Goal: Information Seeking & Learning: Learn about a topic

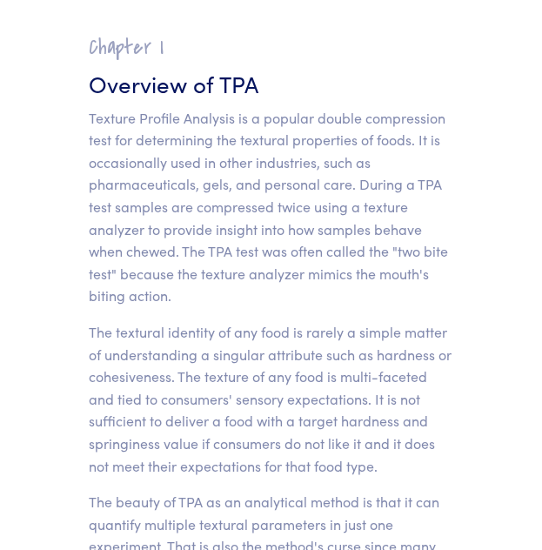
scroll to position [91, 0]
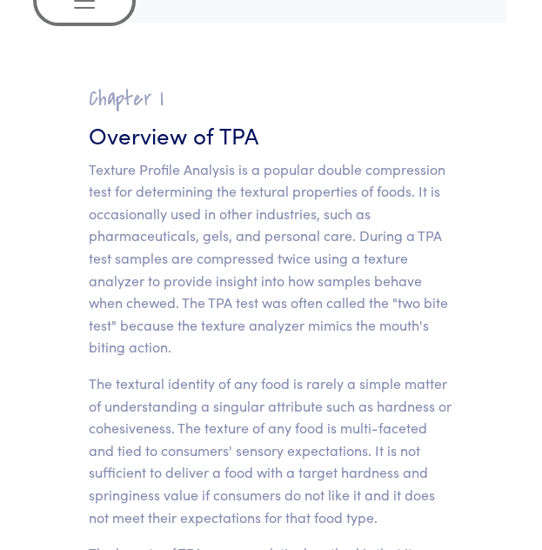
click at [79, 6] on span "Toggle navigation" at bounding box center [84, 1] width 26 height 26
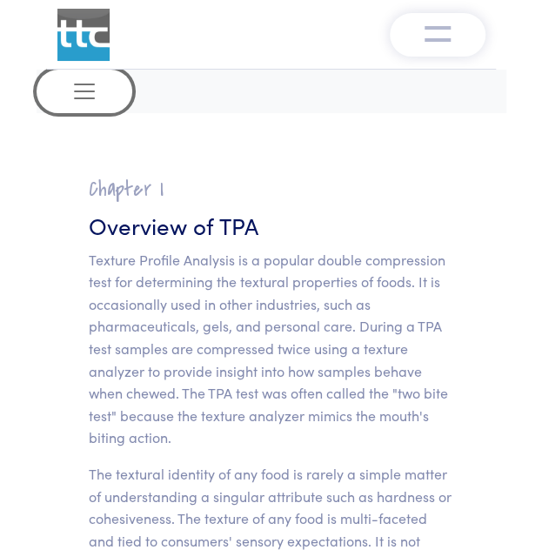
click at [84, 100] on span "Toggle navigation" at bounding box center [84, 91] width 26 height 26
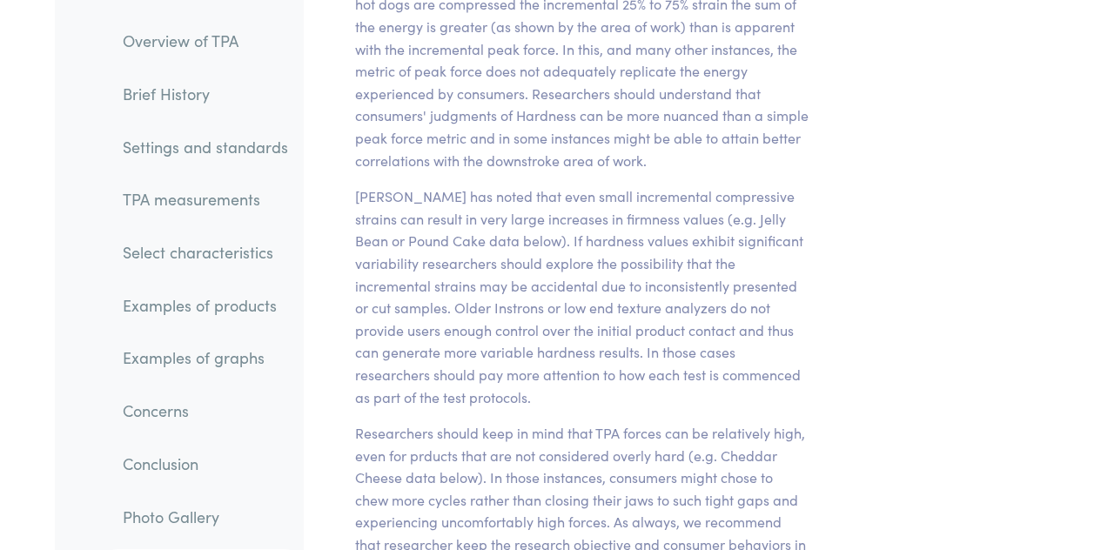
scroll to position [16047, 0]
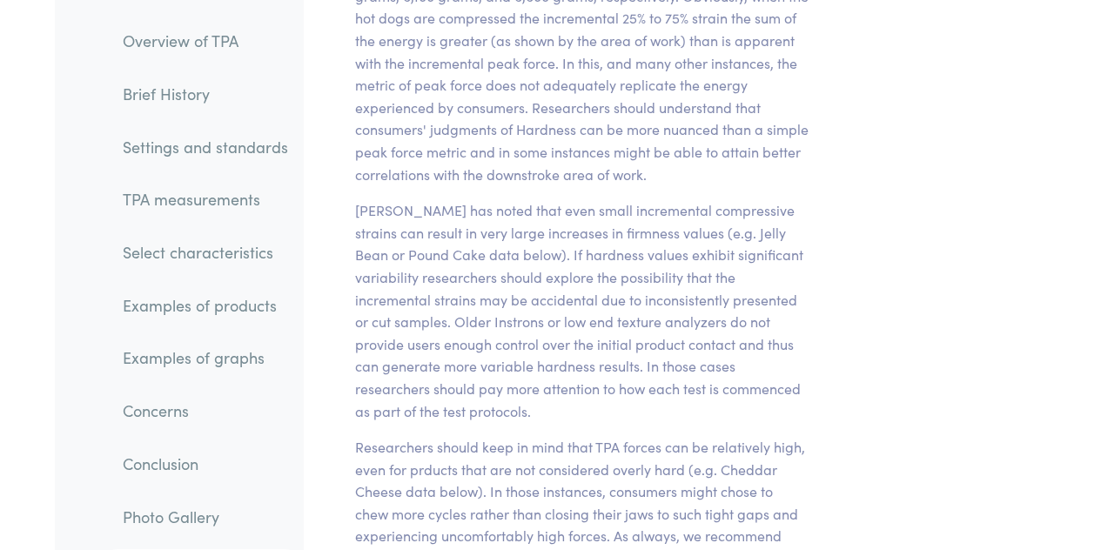
click at [195, 265] on link "Select characteristics" at bounding box center [205, 252] width 193 height 40
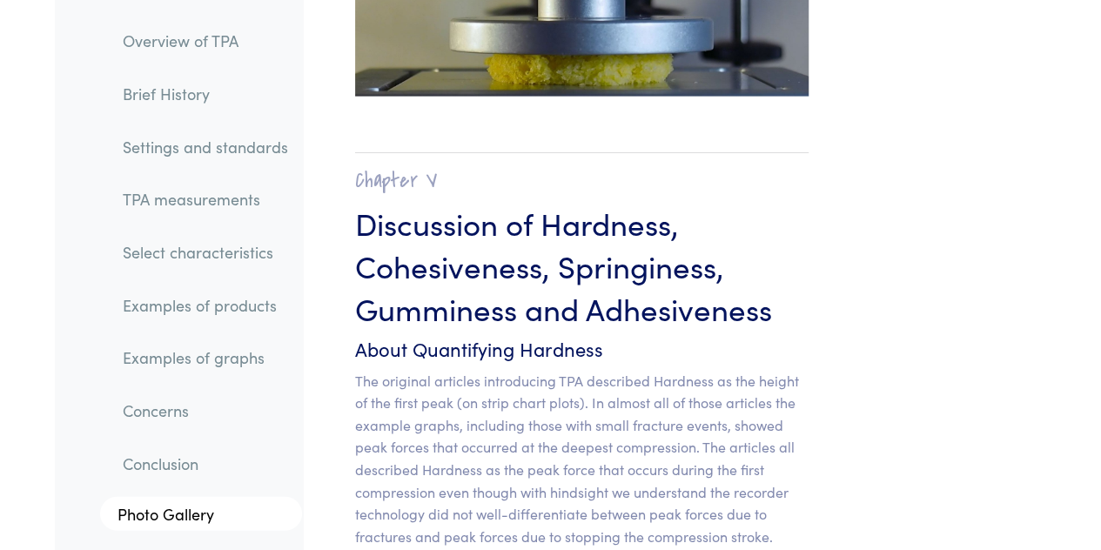
scroll to position [15072, 0]
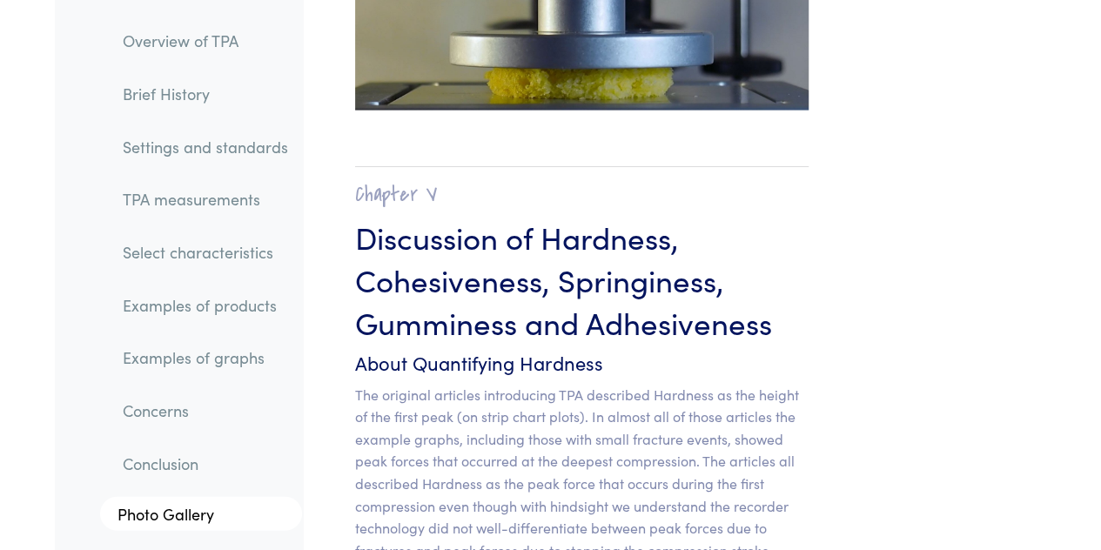
click at [233, 304] on link "Examples of products" at bounding box center [205, 306] width 193 height 40
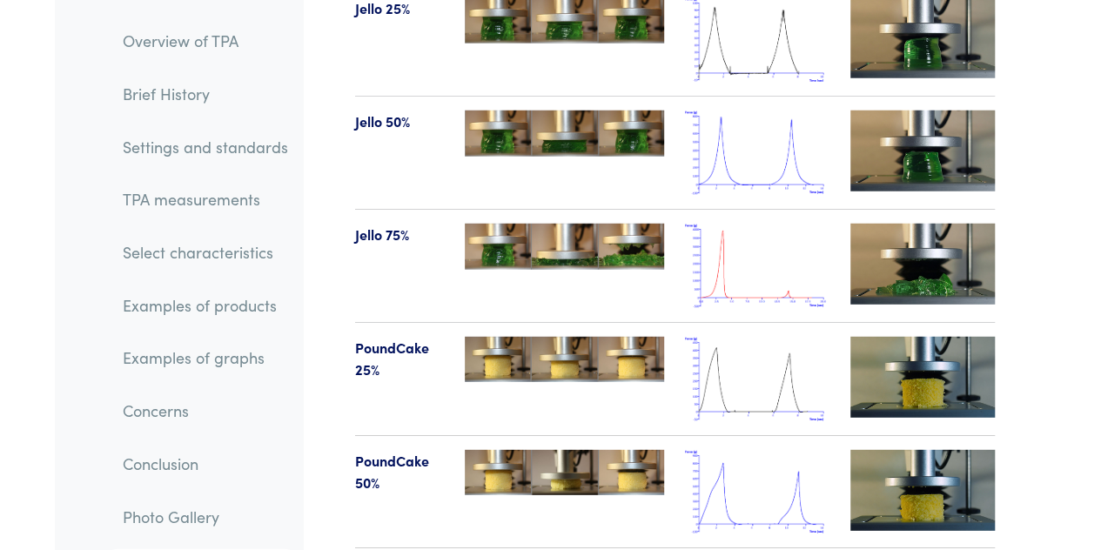
scroll to position [22107, 0]
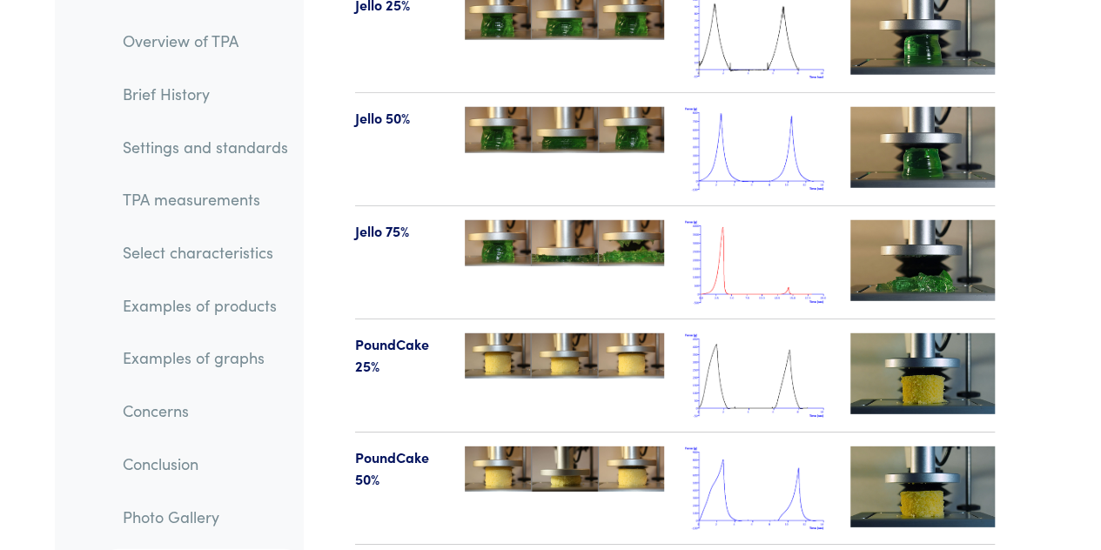
click at [767, 447] on img at bounding box center [757, 489] width 145 height 84
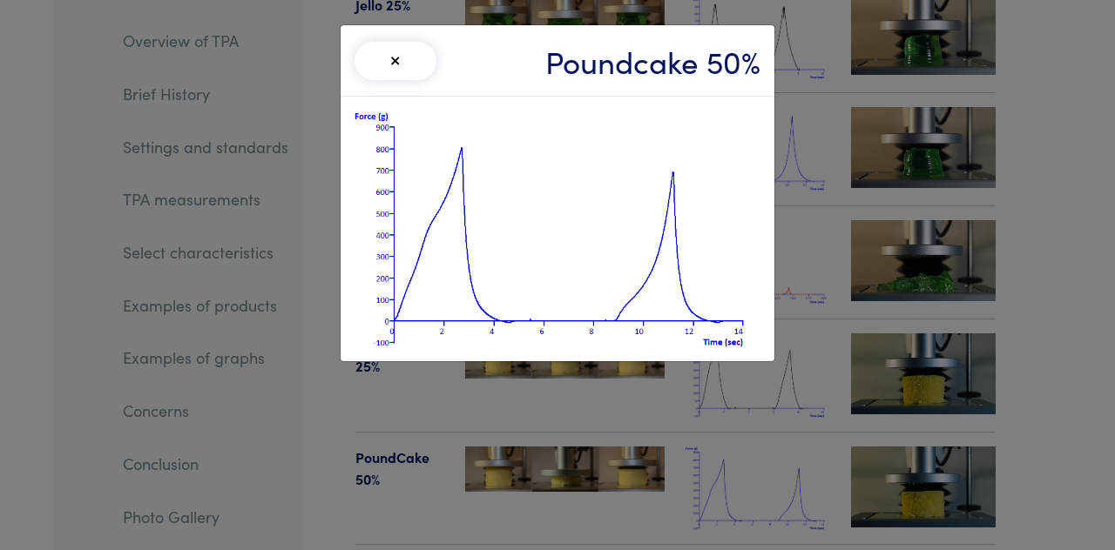
click at [393, 52] on button "×" at bounding box center [395, 61] width 82 height 38
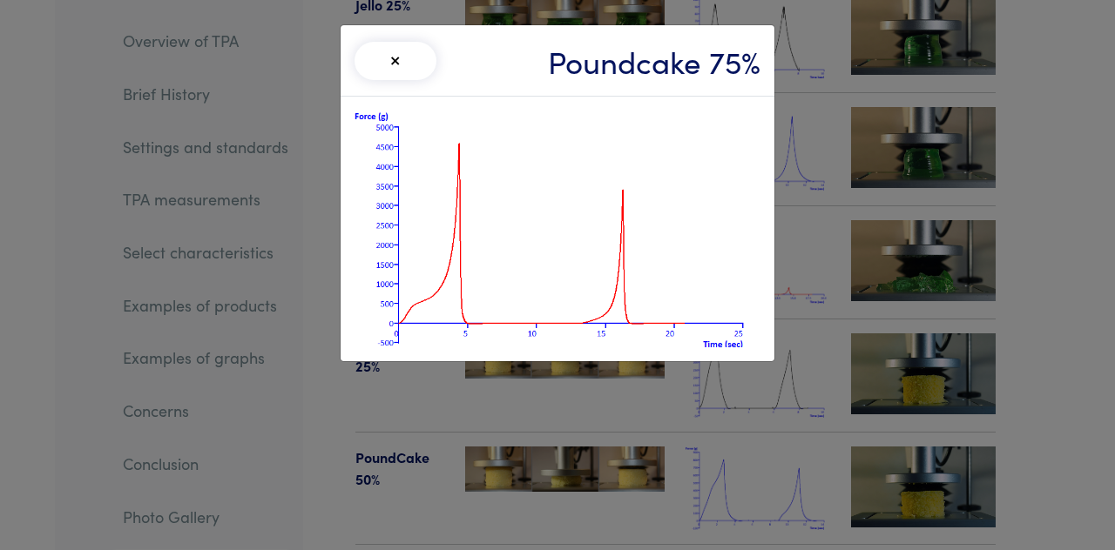
click at [1021, 269] on div "× Poundcake 75%" at bounding box center [557, 275] width 1115 height 550
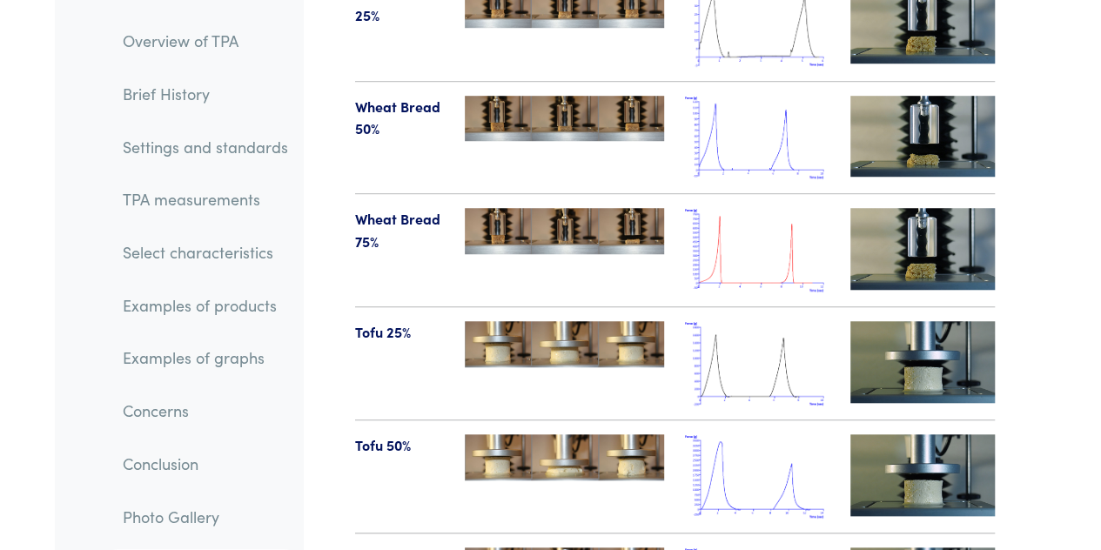
scroll to position [20176, 0]
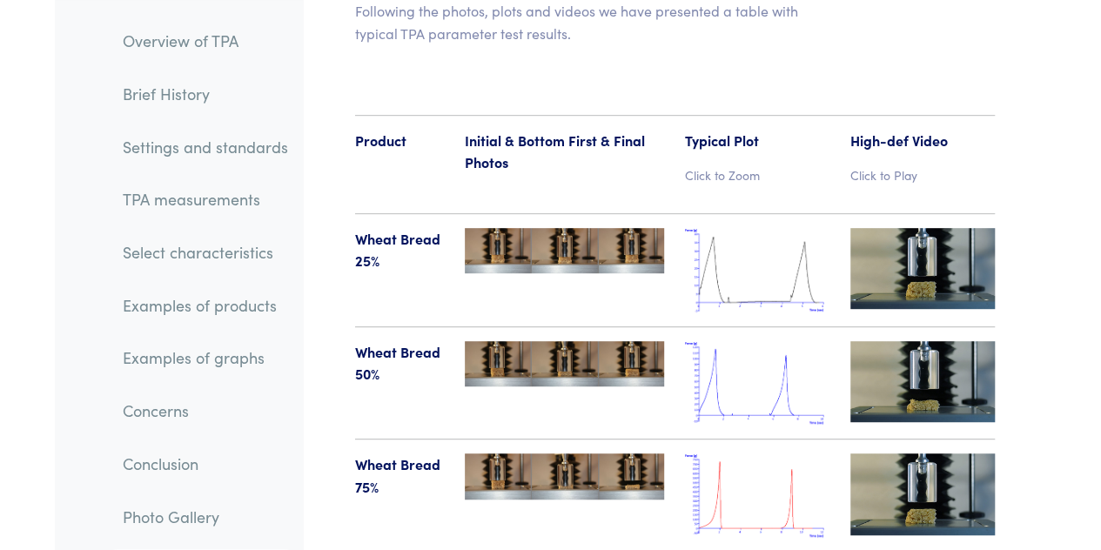
click at [930, 341] on img at bounding box center [923, 381] width 145 height 81
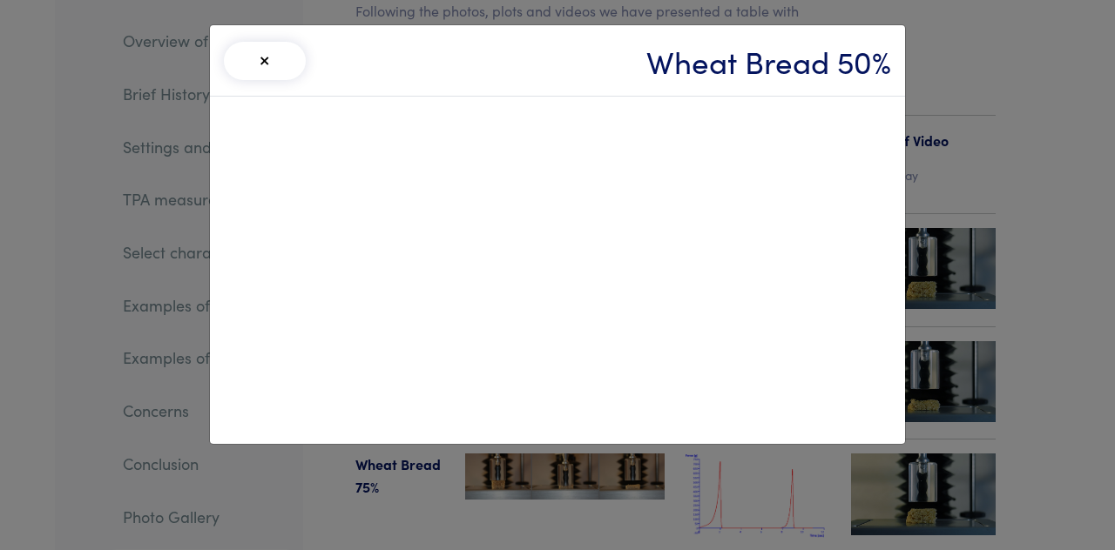
click at [265, 66] on button "×" at bounding box center [265, 61] width 82 height 38
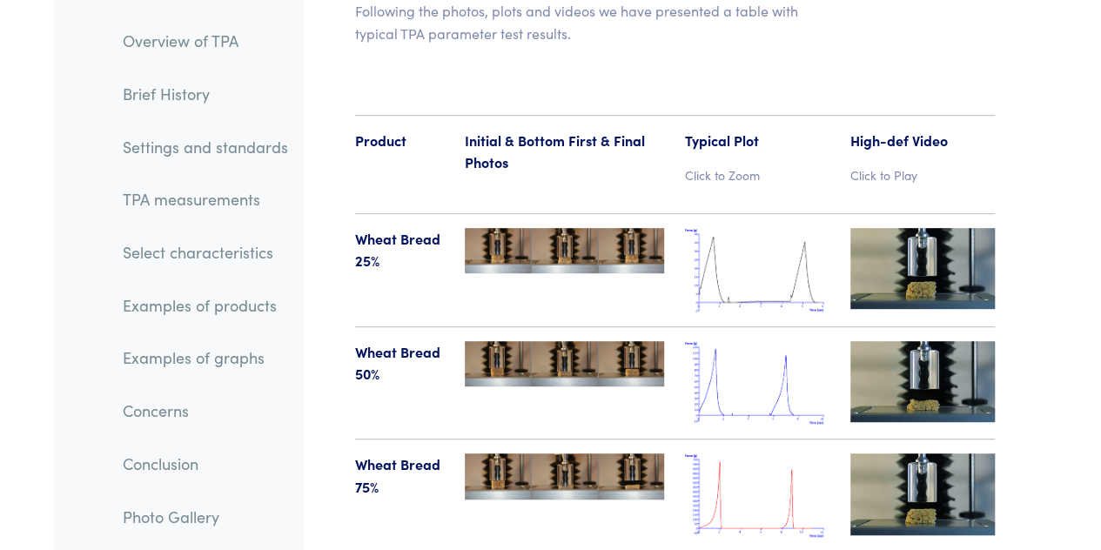
click at [923, 454] on img at bounding box center [923, 494] width 145 height 81
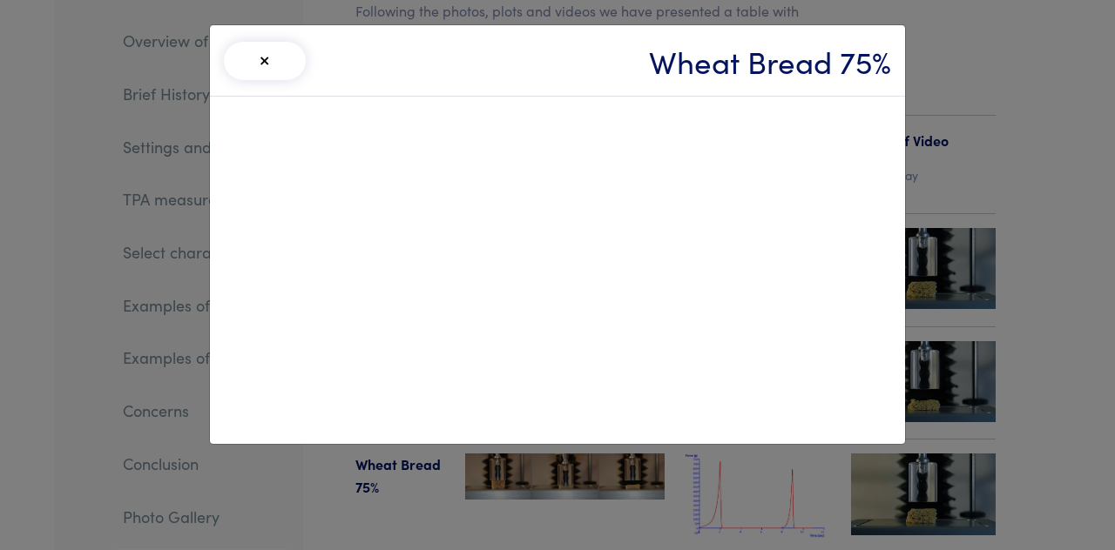
click at [274, 54] on button "×" at bounding box center [265, 61] width 82 height 38
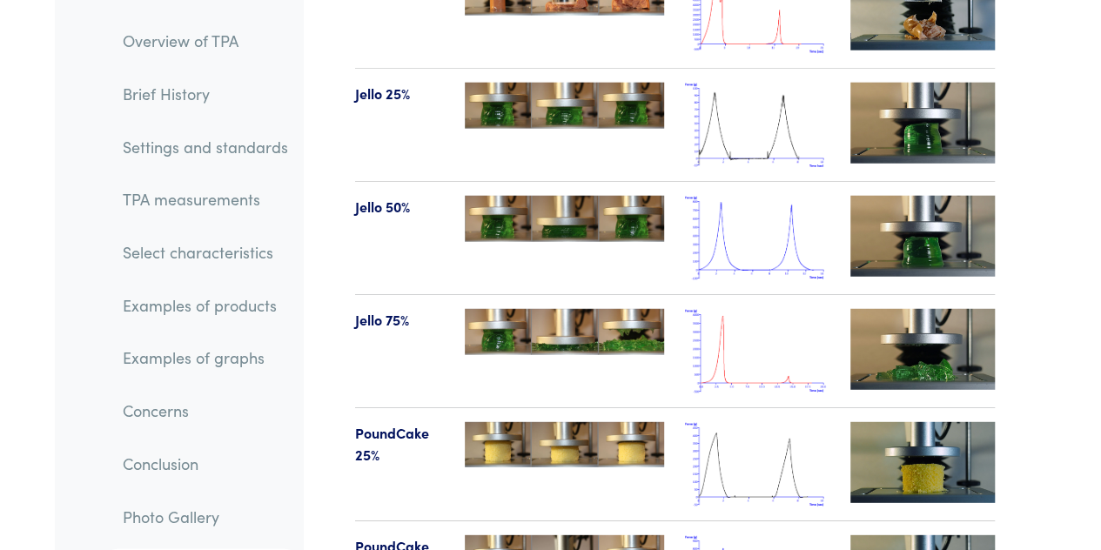
scroll to position [22127, 0]
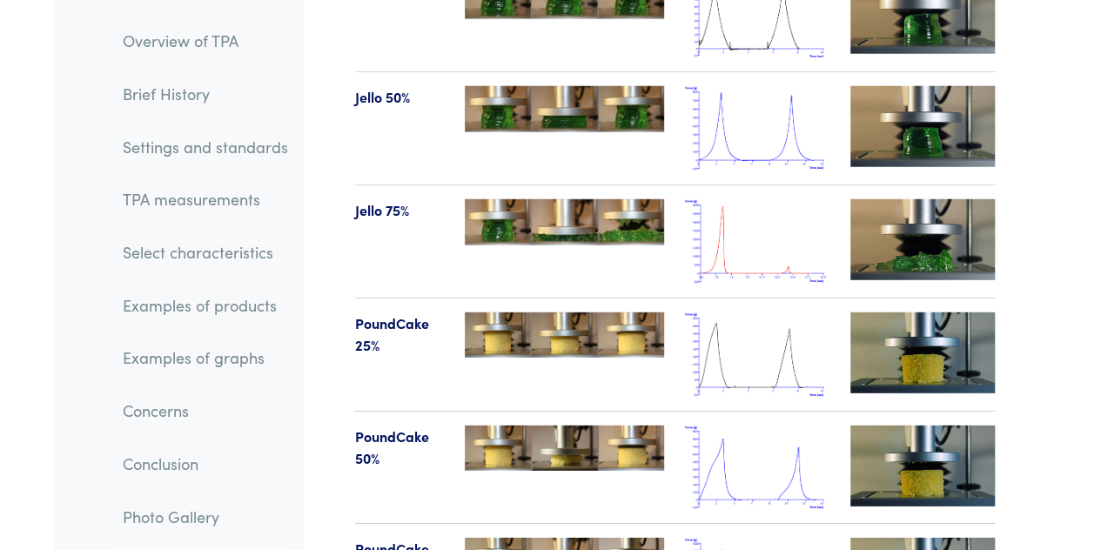
click at [909, 426] on img at bounding box center [923, 466] width 145 height 81
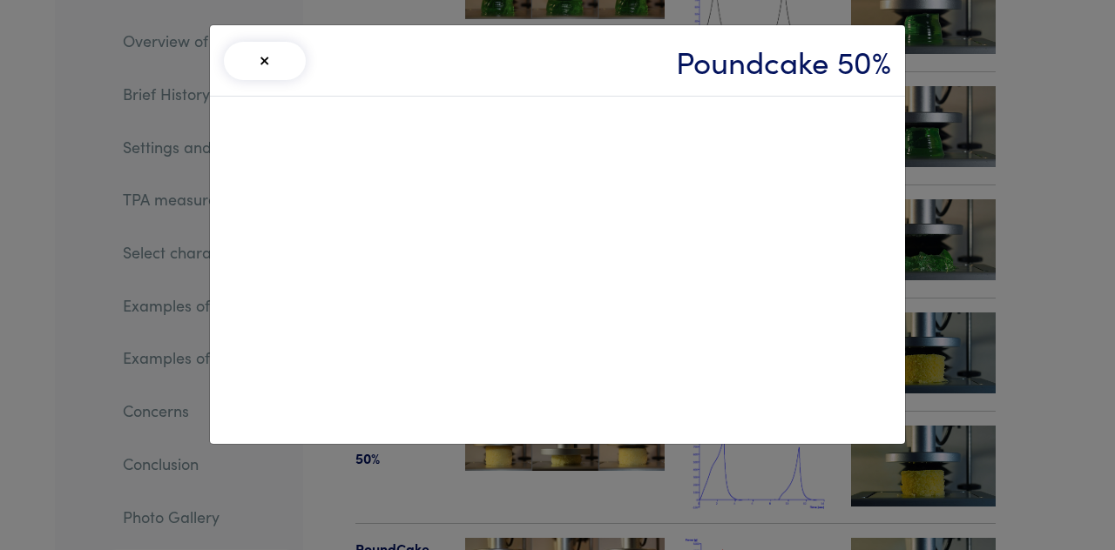
click at [239, 70] on button "×" at bounding box center [265, 61] width 82 height 38
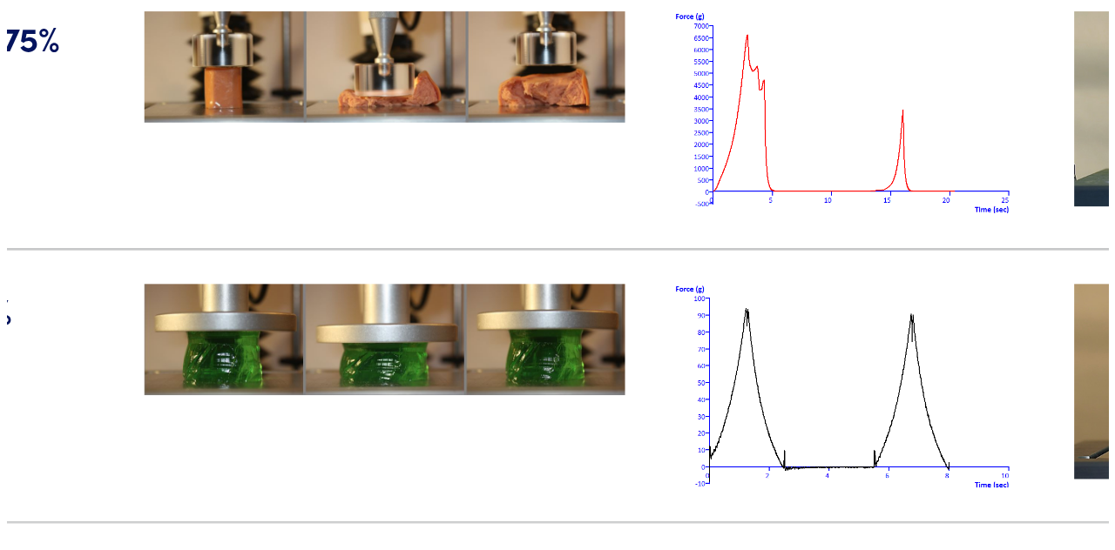
scroll to position [21979, 0]
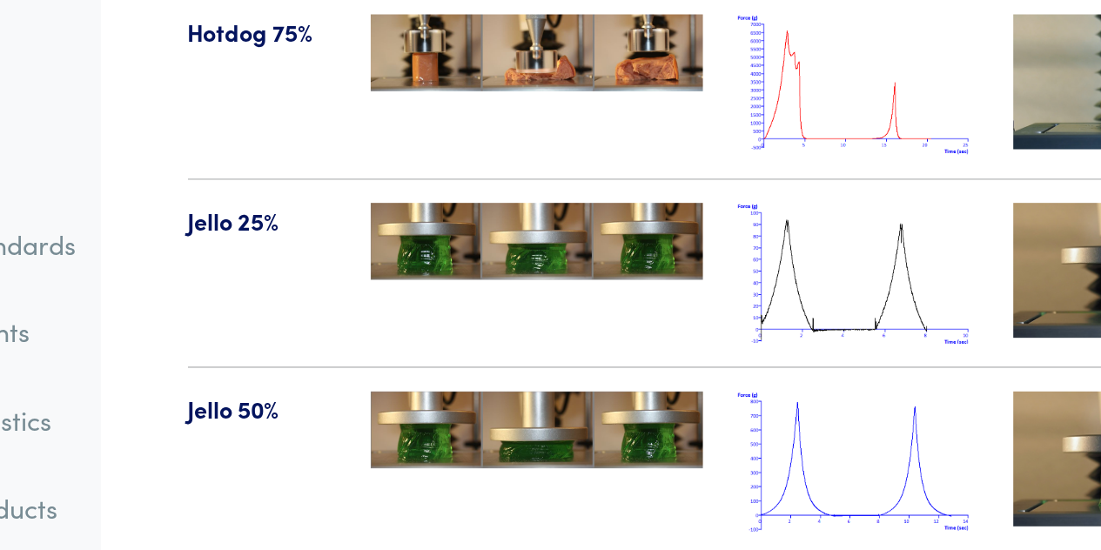
click at [874, 235] on img at bounding box center [923, 275] width 145 height 81
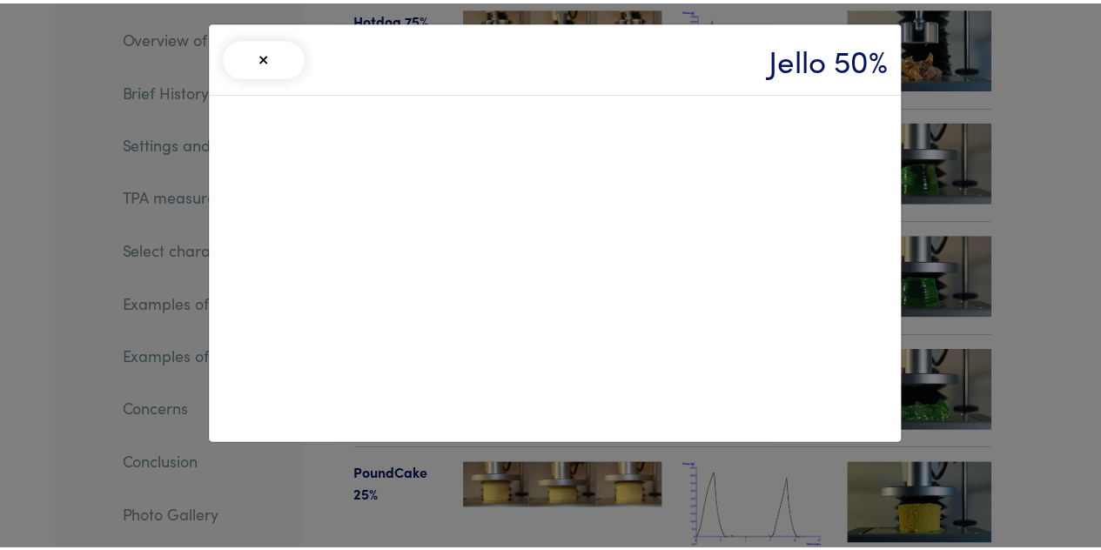
scroll to position [21973, 0]
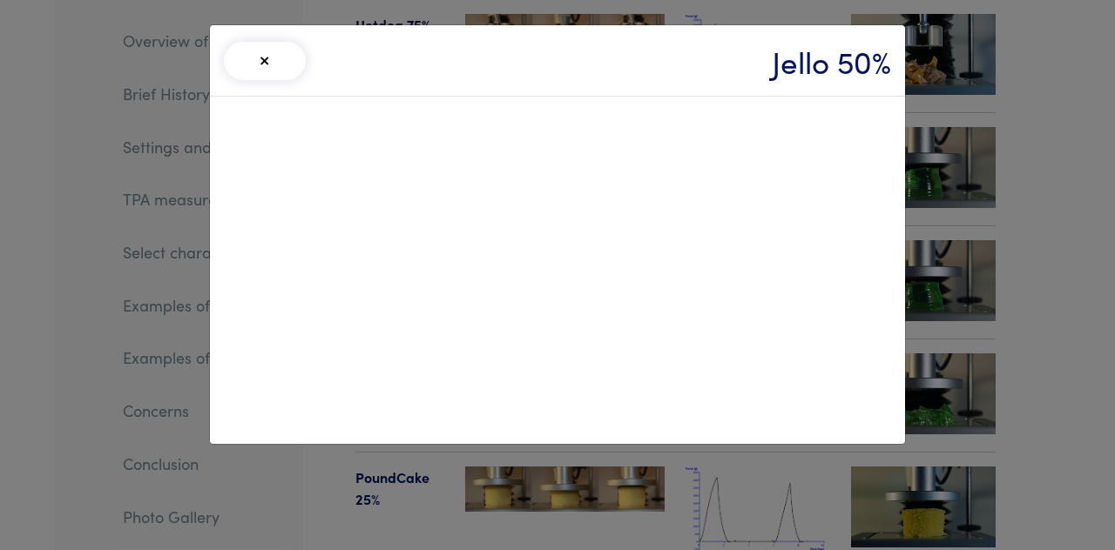
click at [1035, 194] on div "× Jello 50%" at bounding box center [557, 275] width 1115 height 550
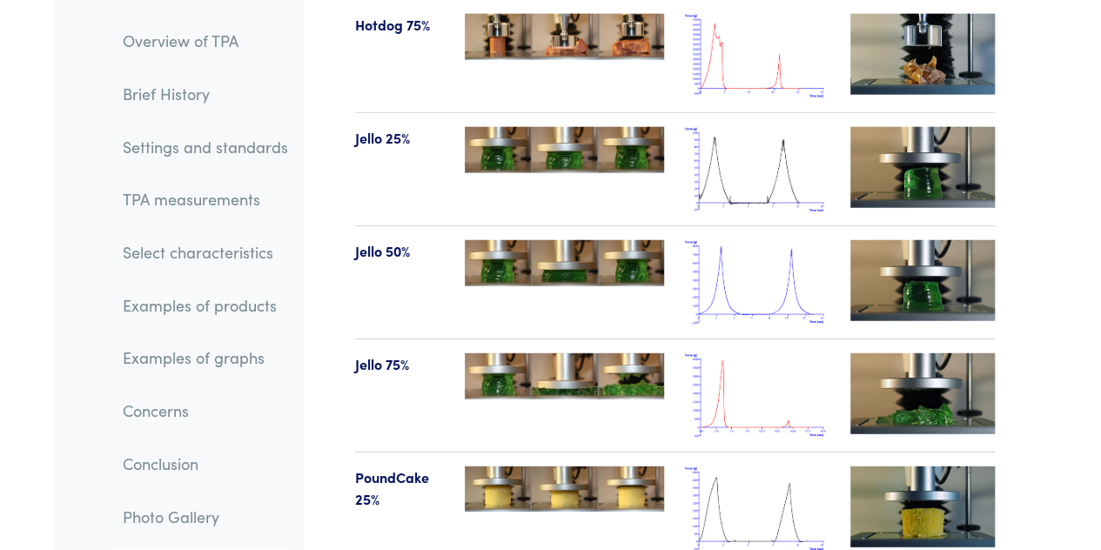
click at [926, 354] on img at bounding box center [923, 394] width 145 height 81
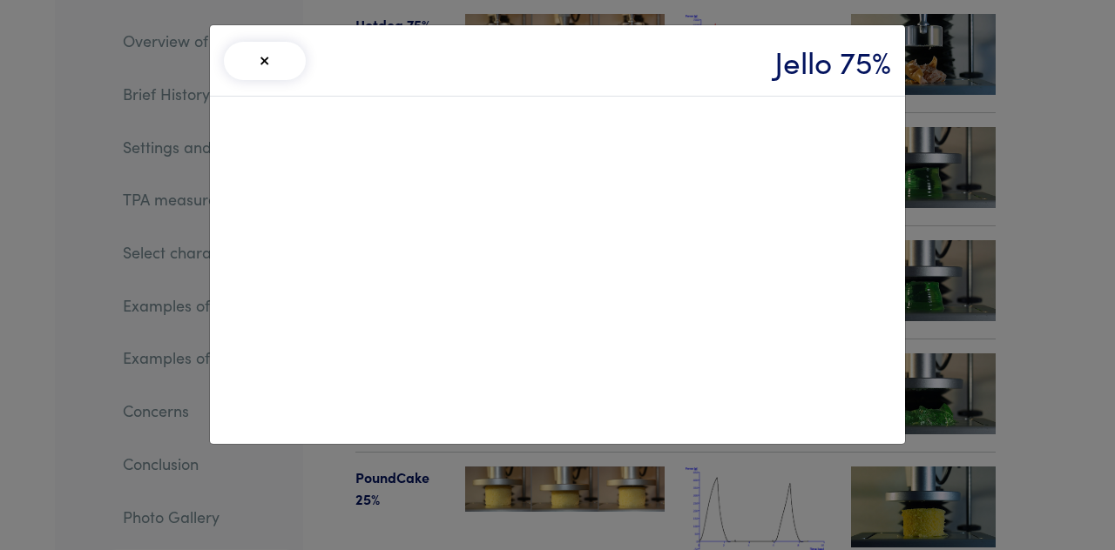
click at [257, 49] on button "×" at bounding box center [265, 61] width 82 height 38
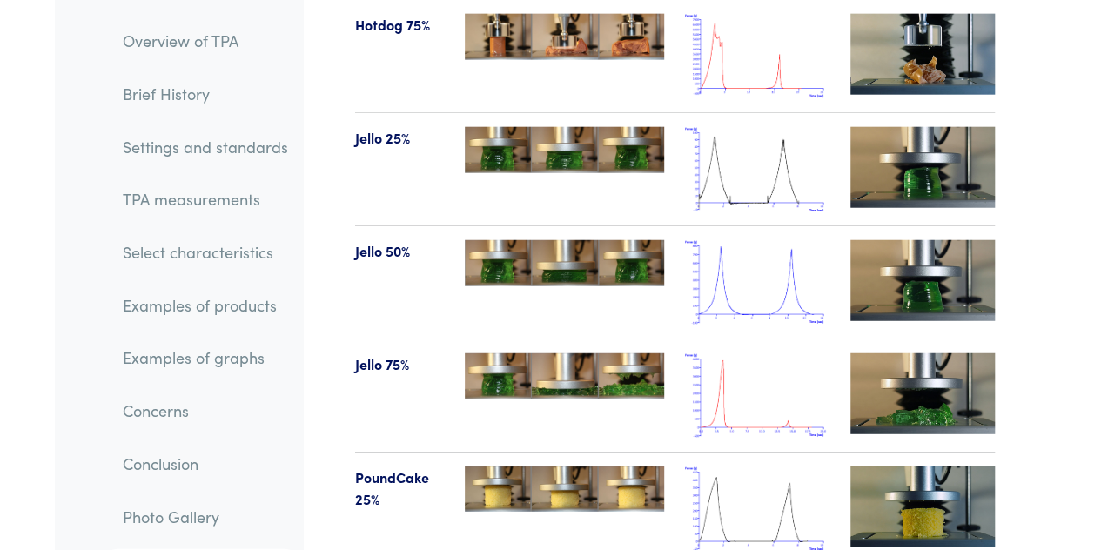
click at [202, 262] on link "Select characteristics" at bounding box center [205, 252] width 193 height 40
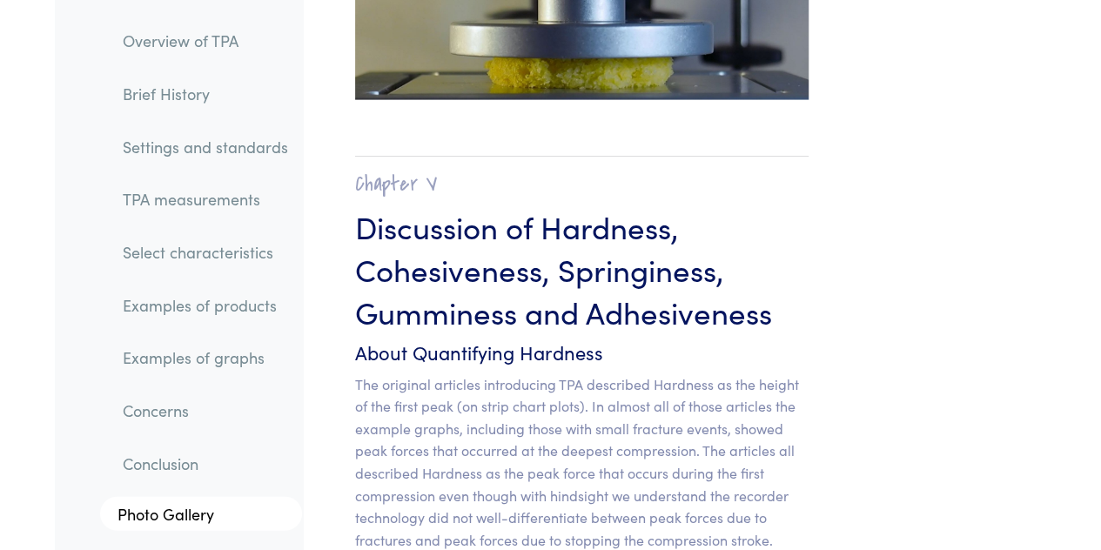
scroll to position [15072, 0]
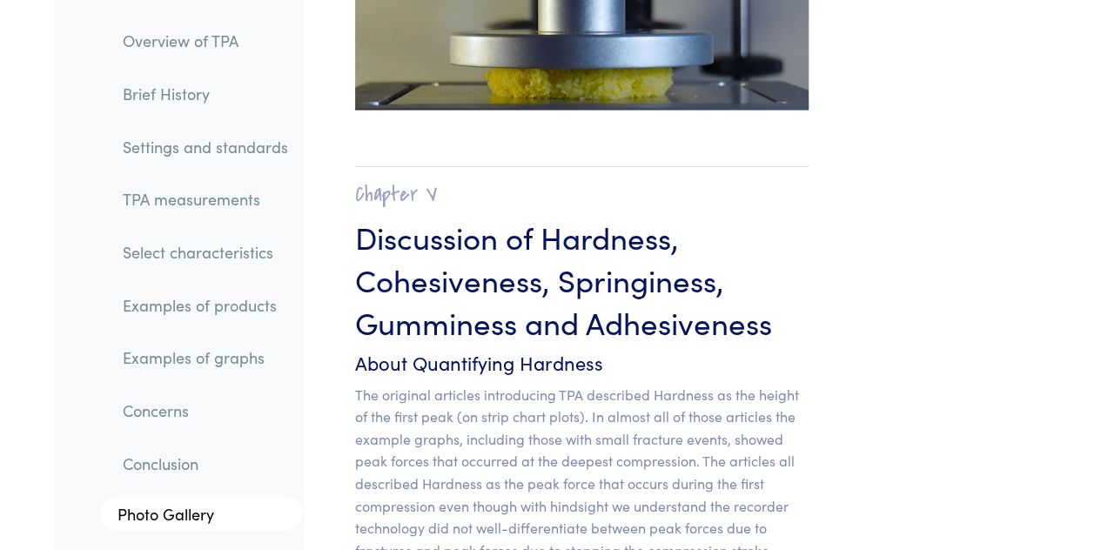
click at [196, 201] on link "TPA measurements" at bounding box center [205, 199] width 193 height 40
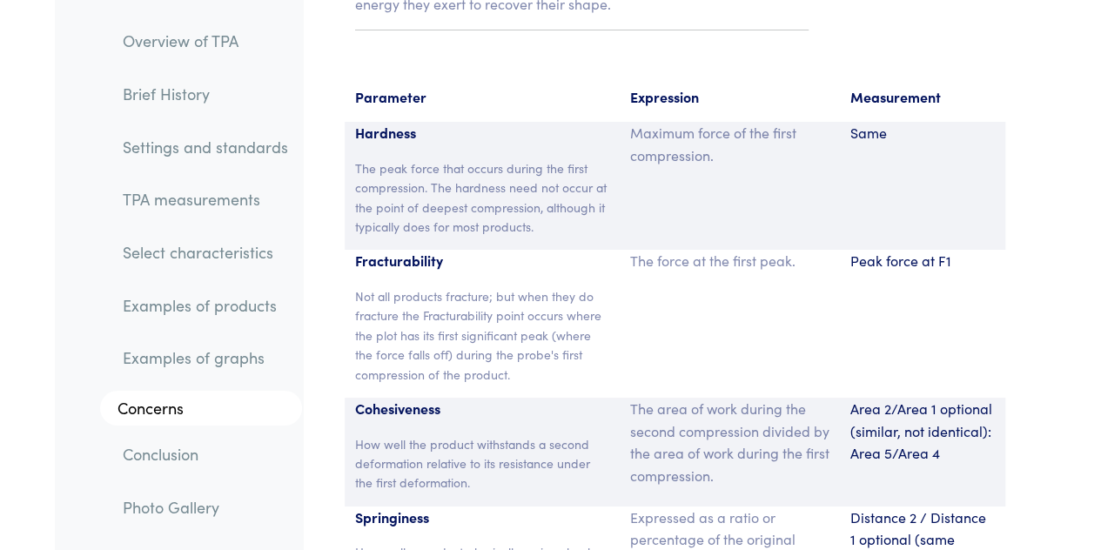
scroll to position [13008, 0]
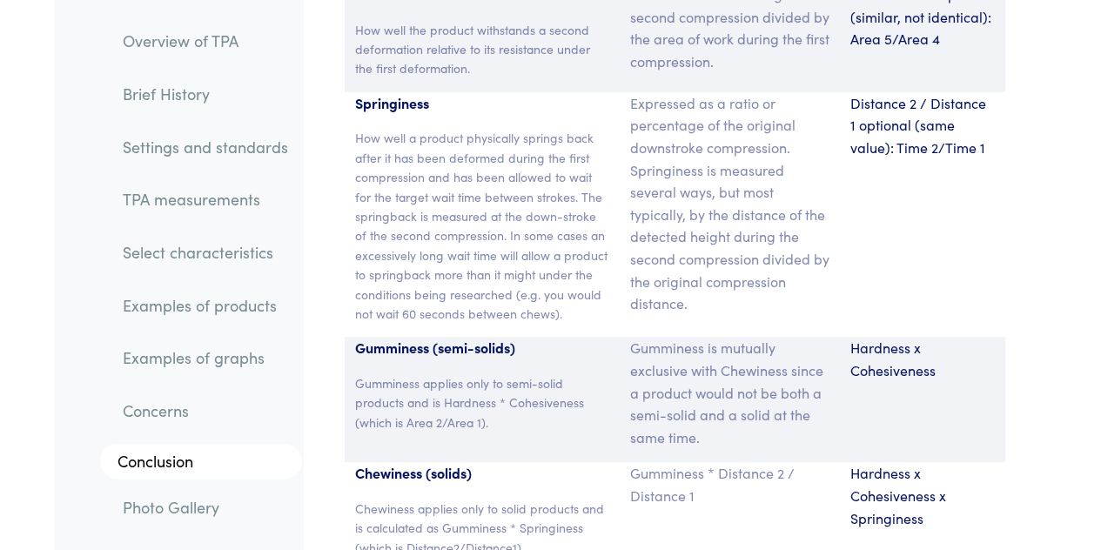
click at [149, 461] on link "Conclusion" at bounding box center [201, 461] width 202 height 35
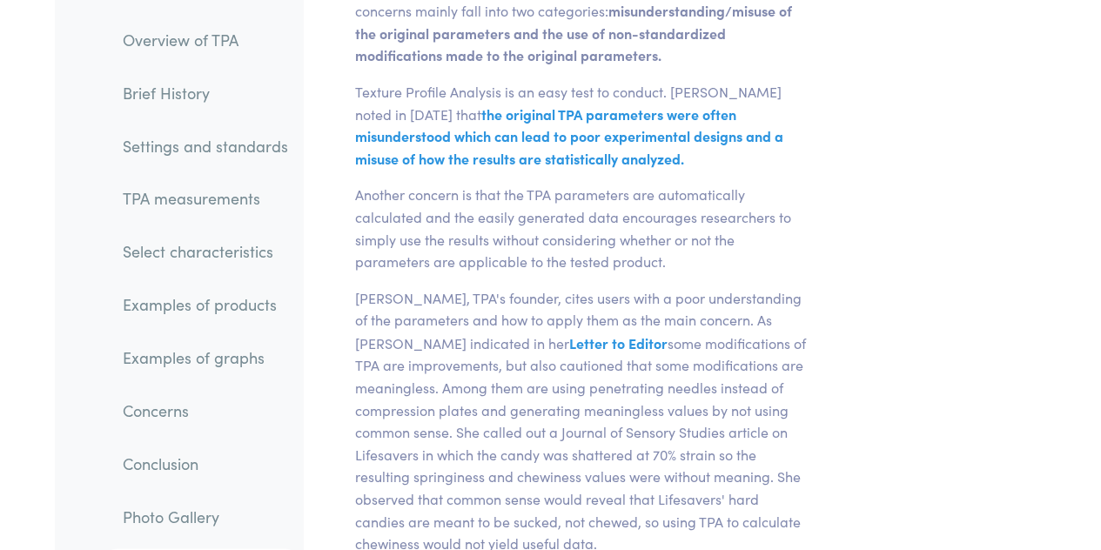
click at [242, 361] on link "Examples of graphs" at bounding box center [205, 358] width 193 height 40
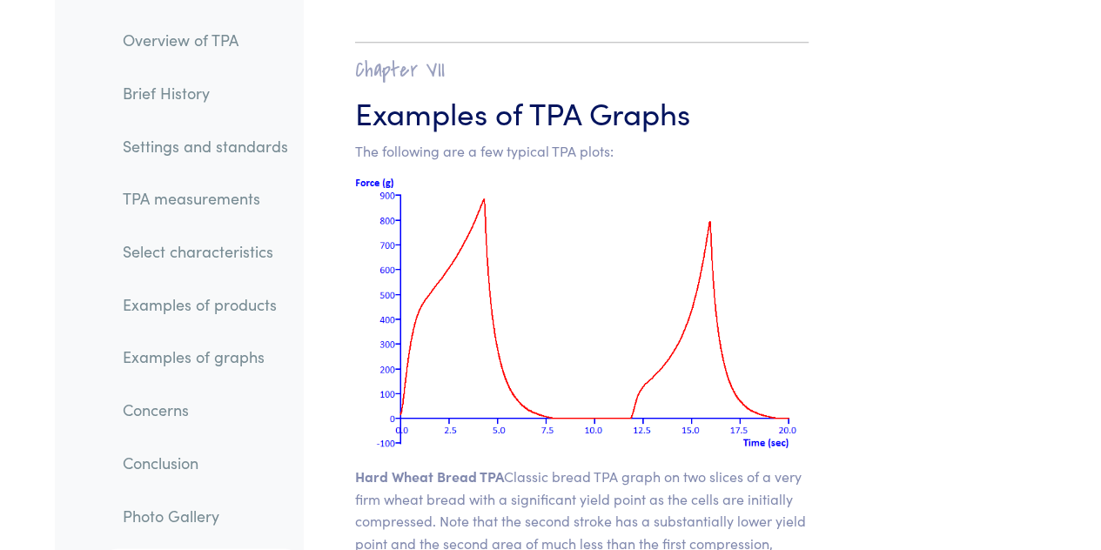
scroll to position [24166, 0]
click at [421, 175] on img at bounding box center [582, 311] width 454 height 273
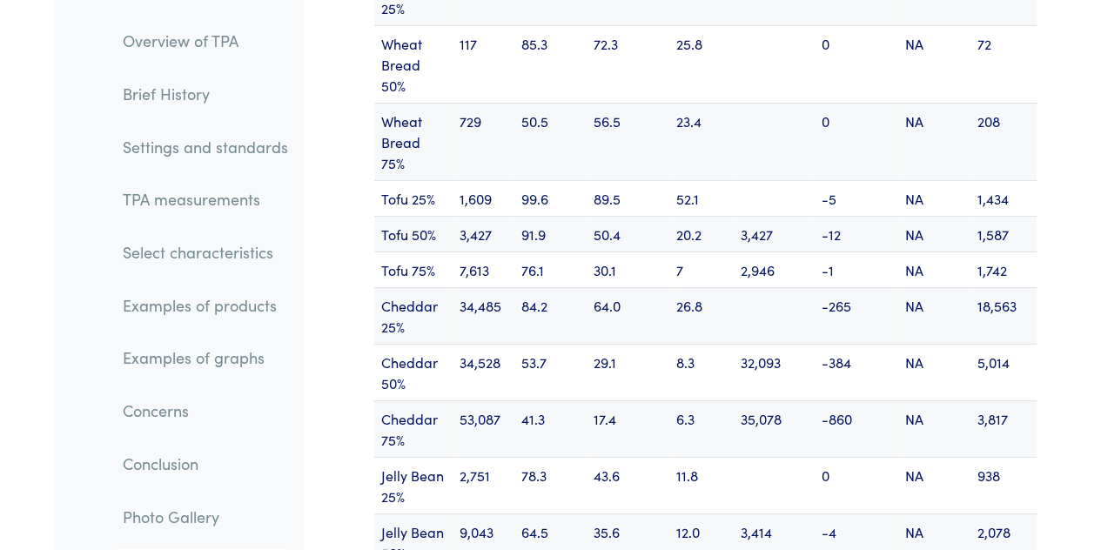
scroll to position [22955, 0]
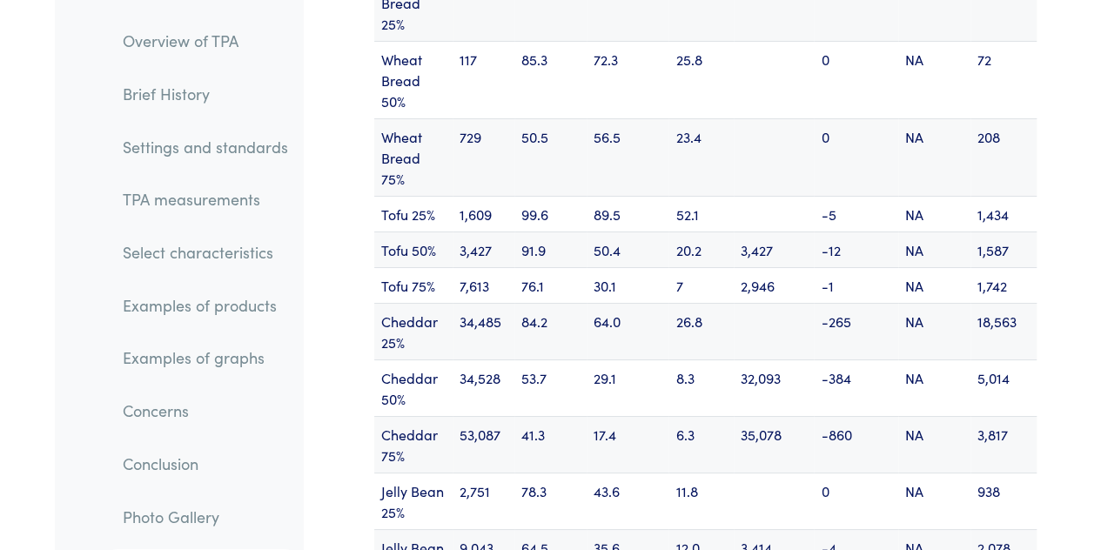
click at [261, 151] on link "Settings and standards" at bounding box center [205, 146] width 193 height 40
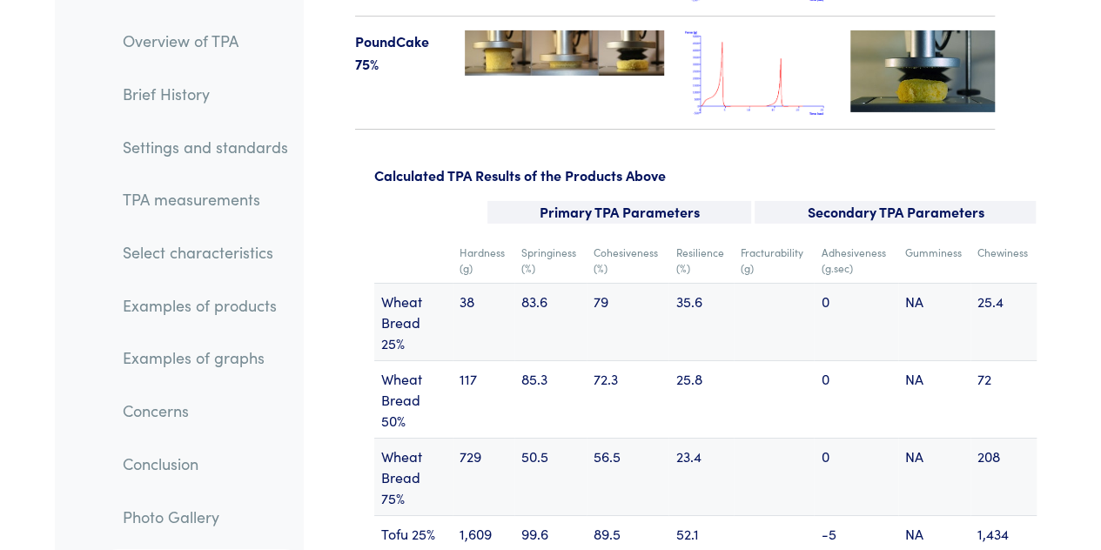
scroll to position [22611, 0]
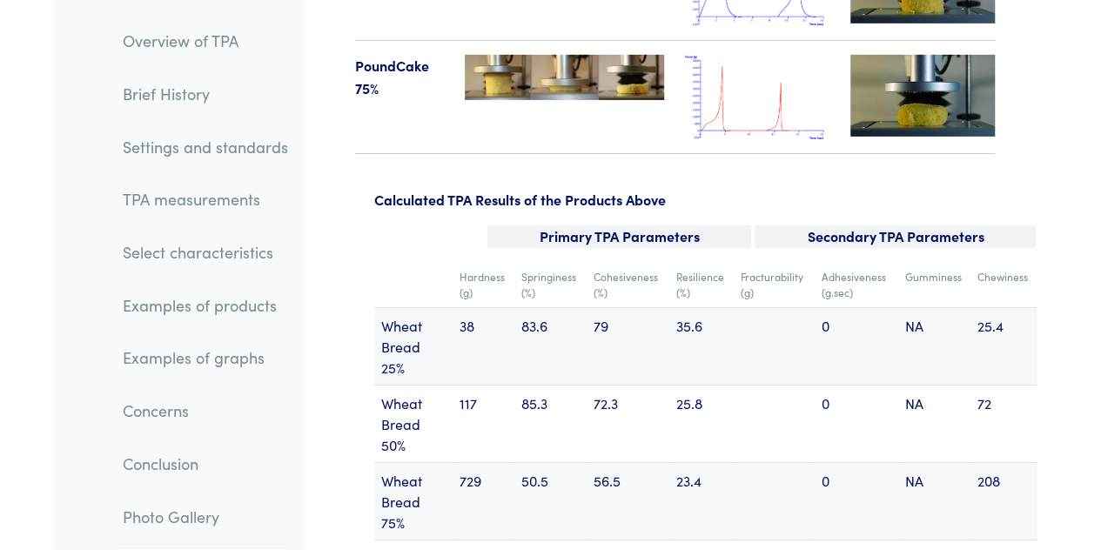
drag, startPoint x: 552, startPoint y: 177, endPoint x: 345, endPoint y: 177, distance: 207.2
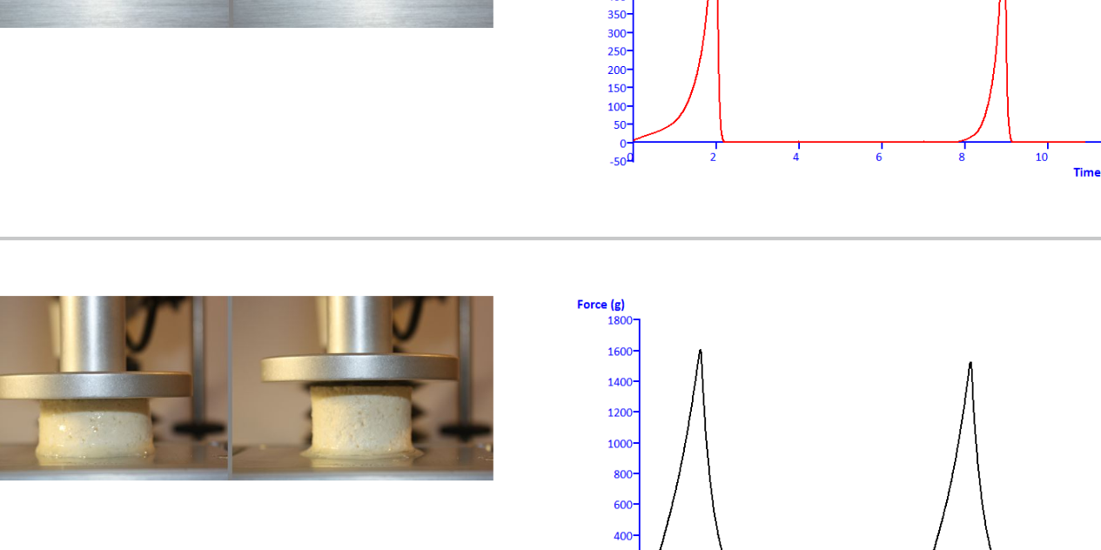
scroll to position [20516, 0]
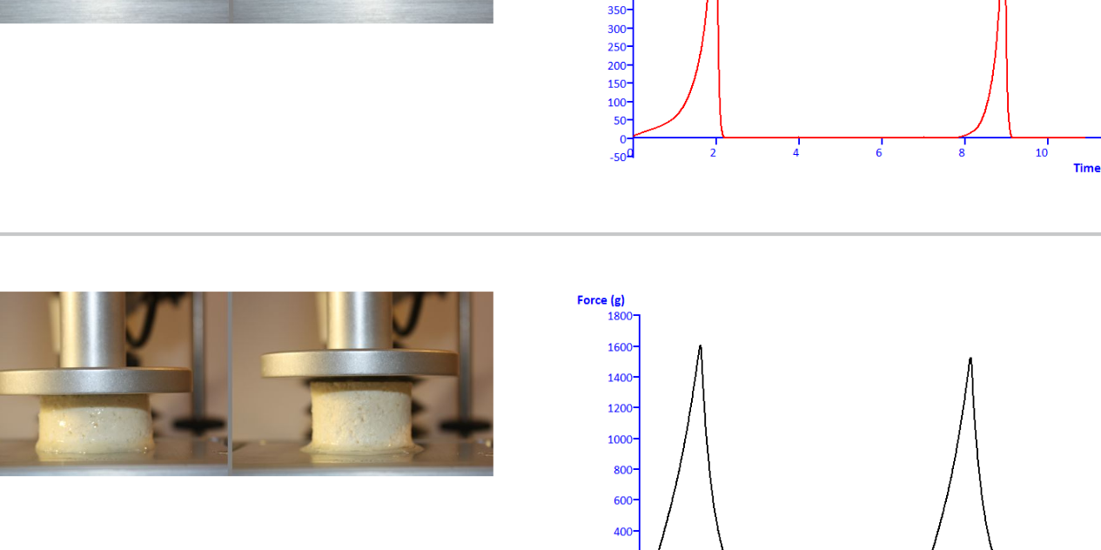
click at [721, 340] on img at bounding box center [757, 382] width 145 height 84
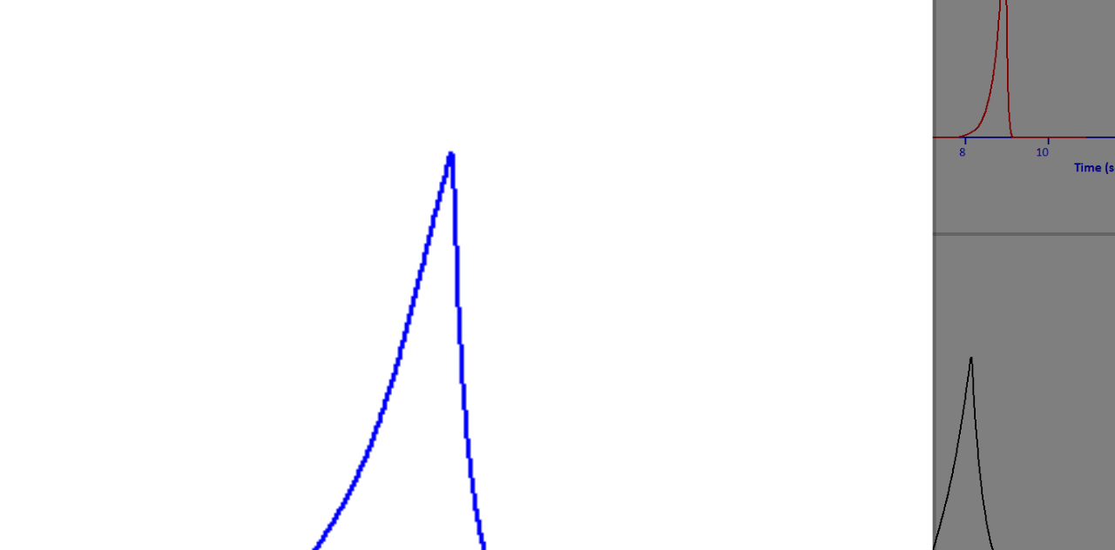
click at [785, 221] on div "× Tofu 50%" at bounding box center [557, 275] width 1115 height 550
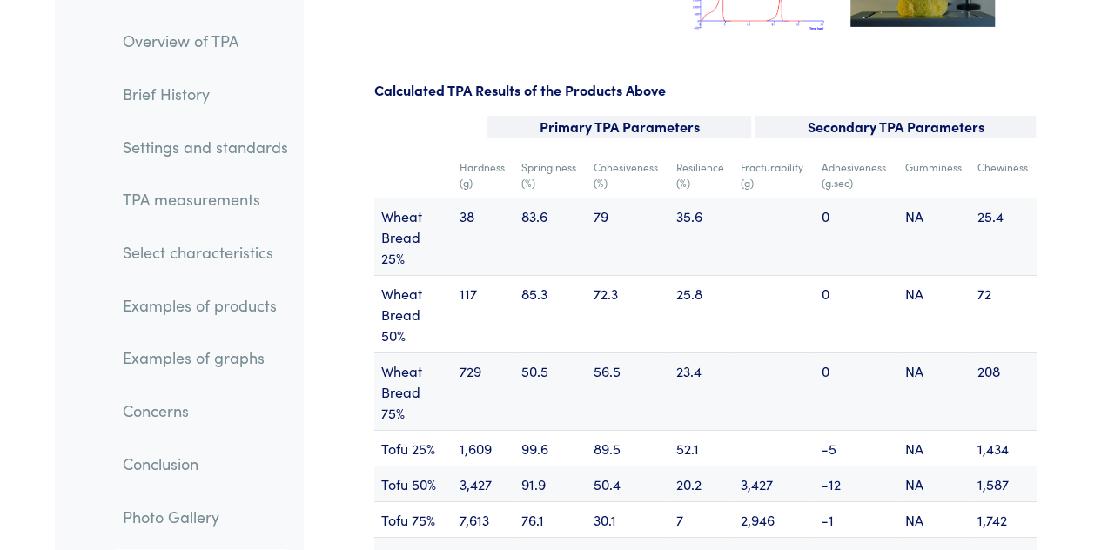
scroll to position [22868, 0]
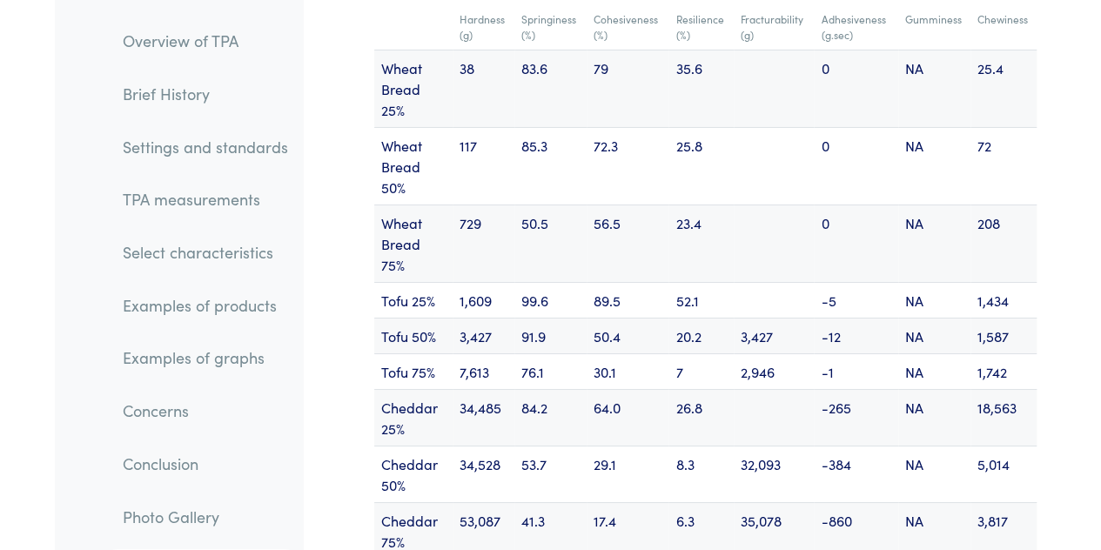
click at [758, 502] on td "35,078" at bounding box center [774, 530] width 80 height 57
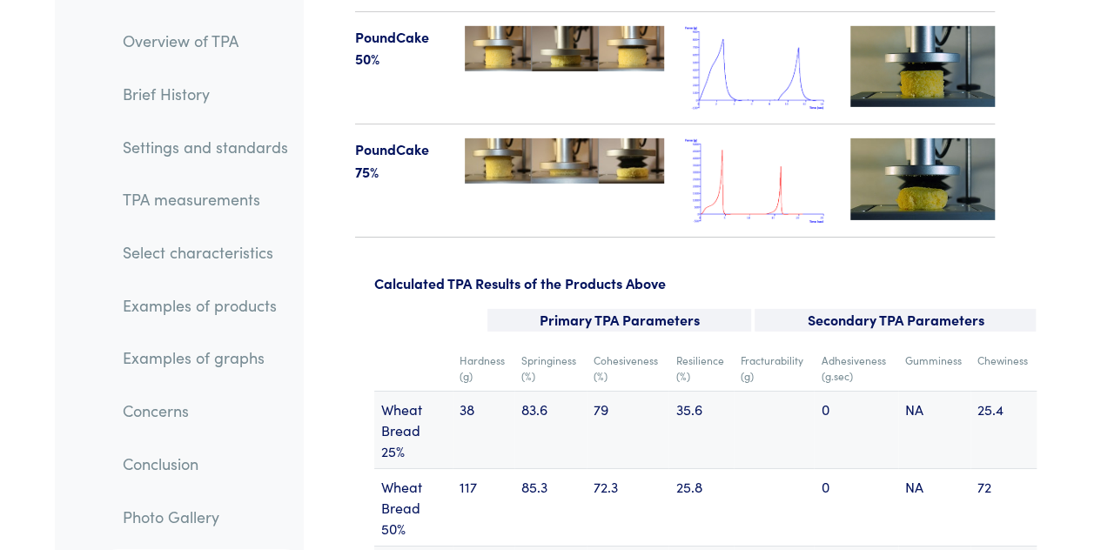
scroll to position [22576, 0]
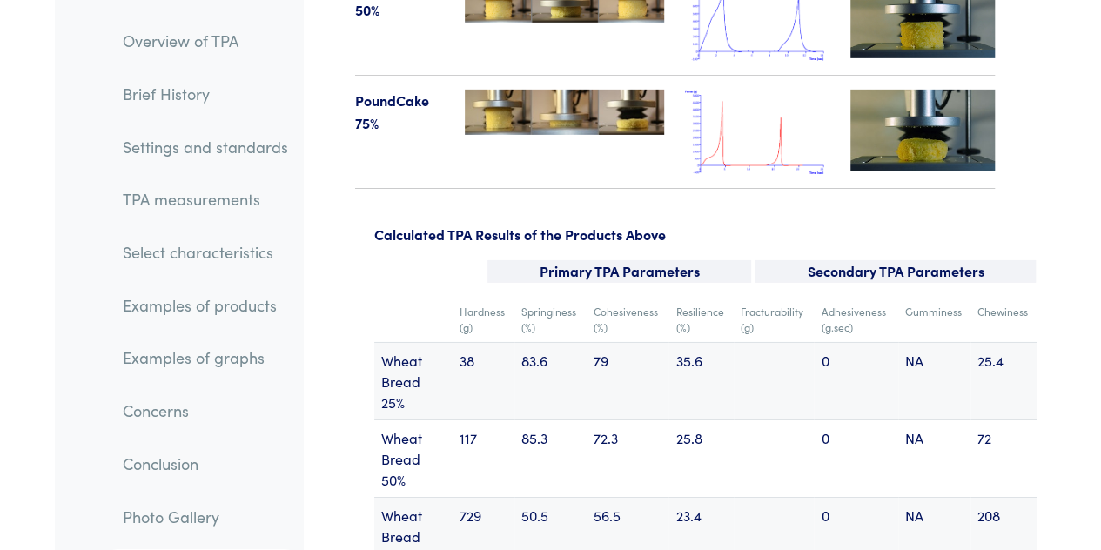
click at [195, 357] on link "Examples of graphs" at bounding box center [205, 358] width 193 height 40
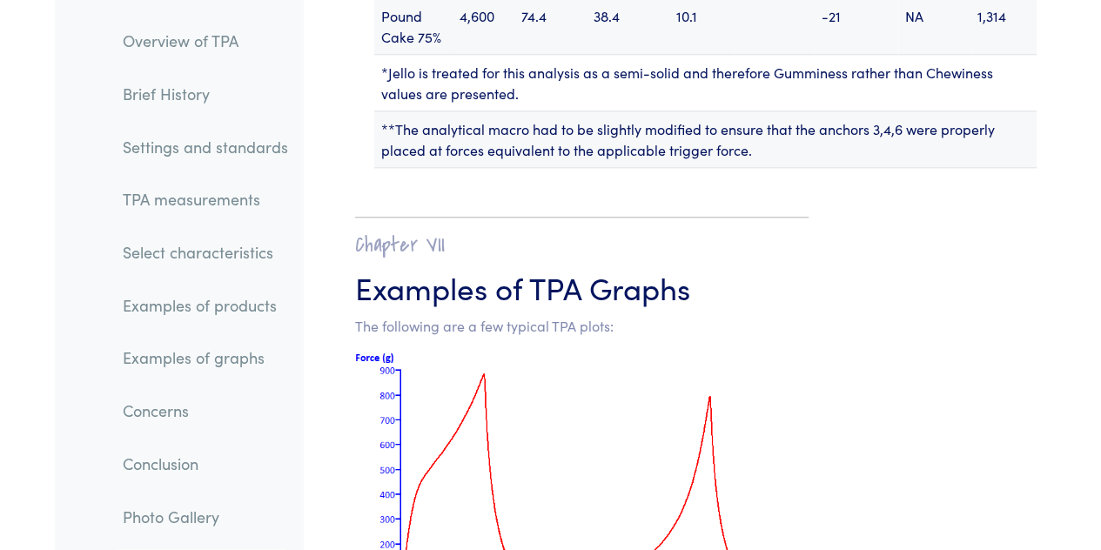
click at [207, 313] on link "Examples of products" at bounding box center [205, 306] width 193 height 40
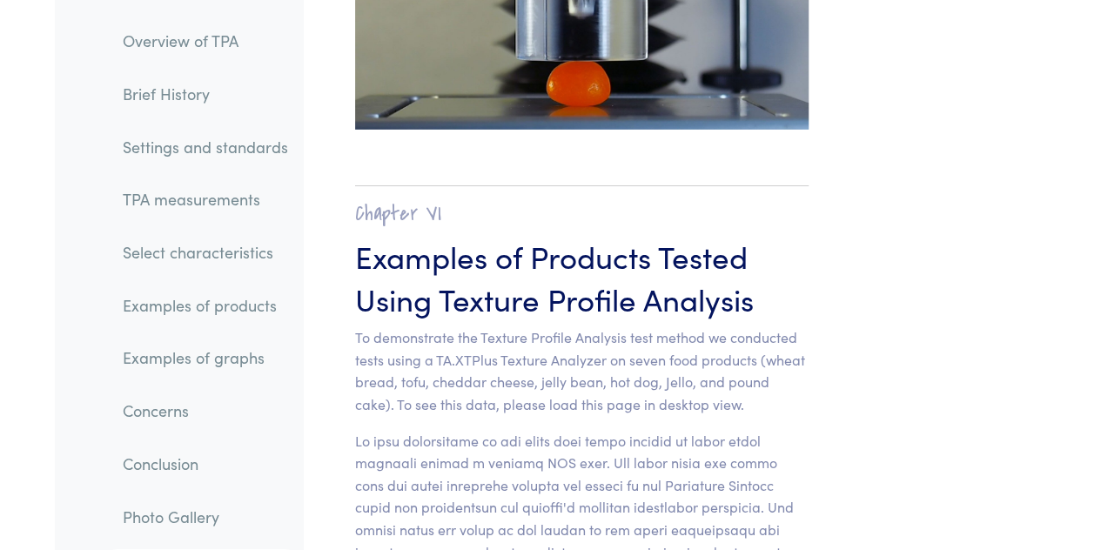
click at [221, 257] on link "Select characteristics" at bounding box center [205, 252] width 193 height 40
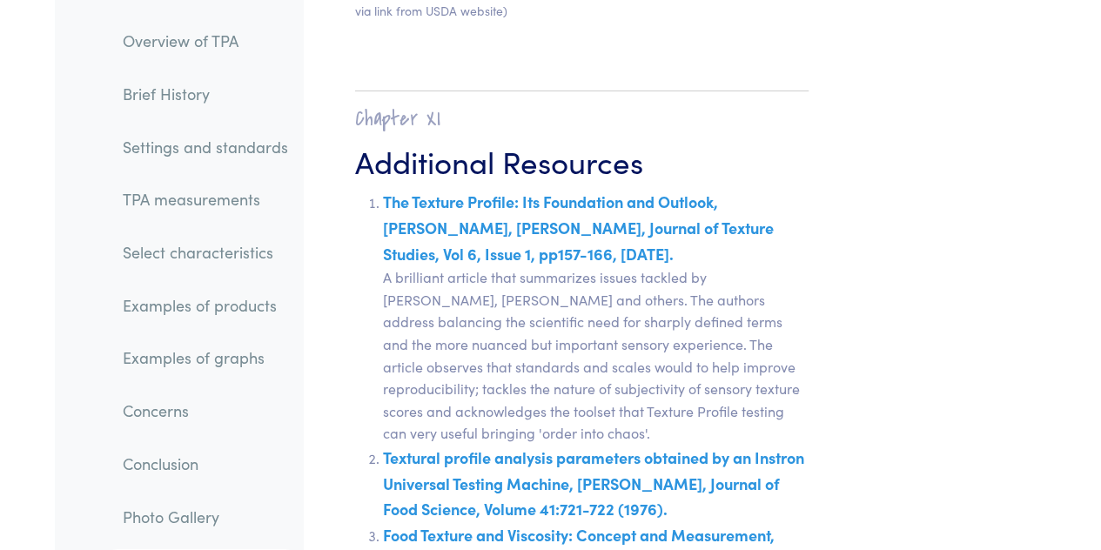
scroll to position [32566, 0]
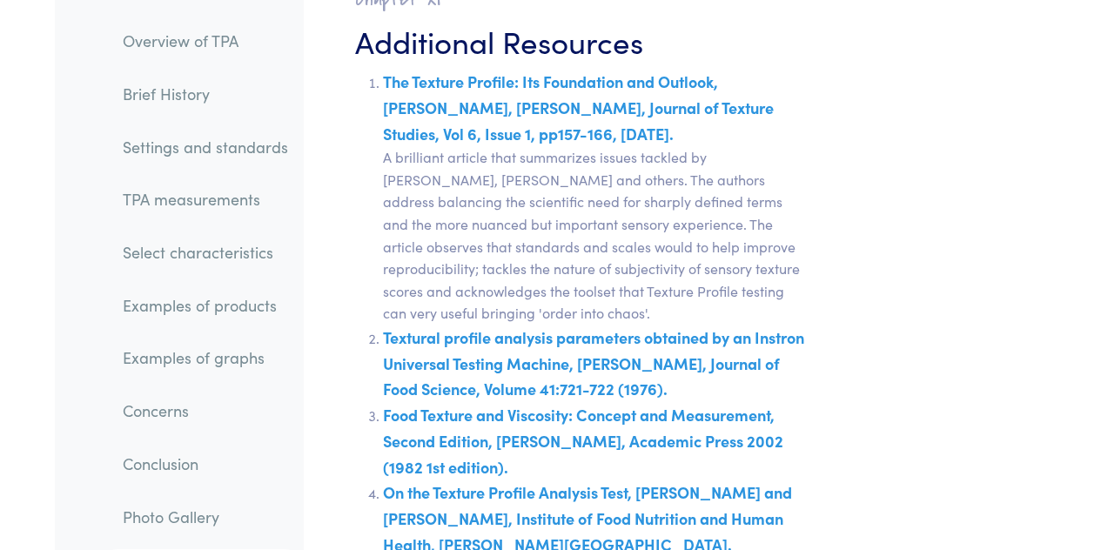
click at [188, 219] on li "Select characteristics" at bounding box center [192, 245] width 219 height 53
click at [189, 205] on link "TPA measurements" at bounding box center [205, 199] width 193 height 40
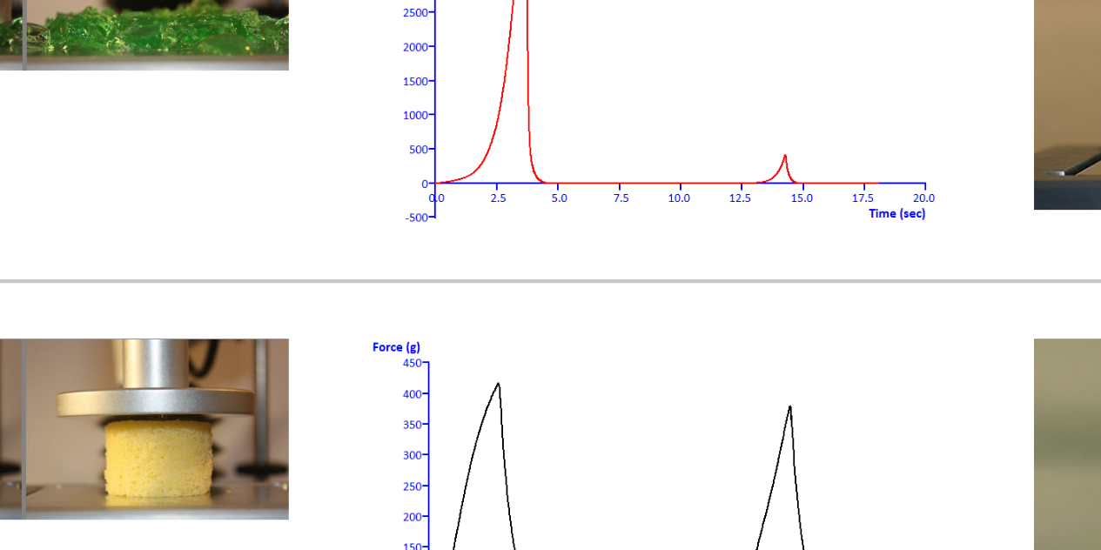
scroll to position [22287, 0]
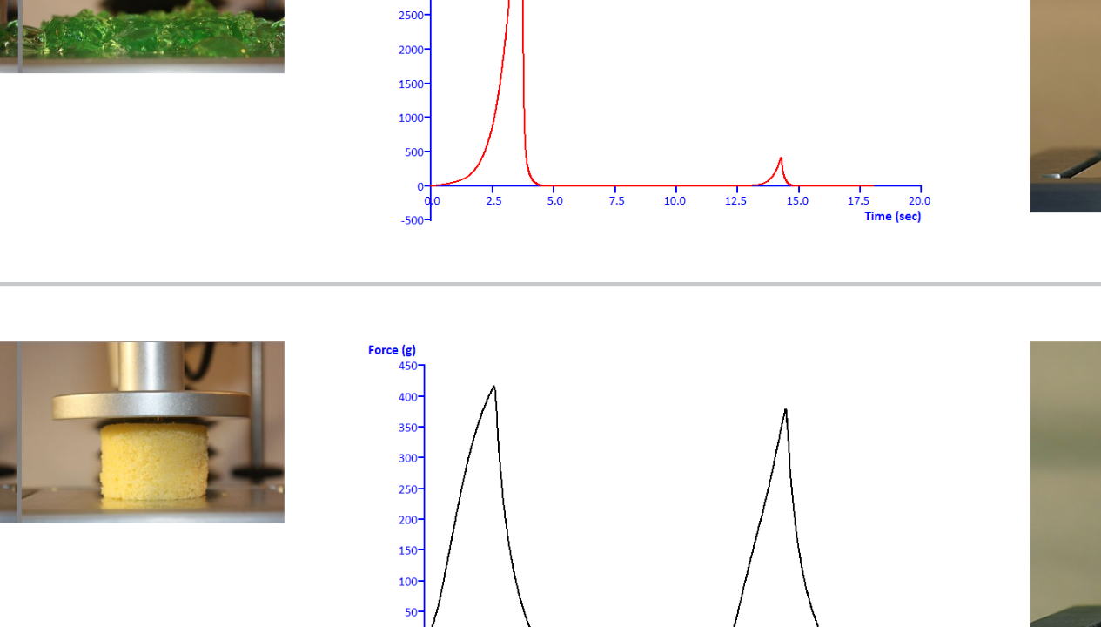
drag, startPoint x: 683, startPoint y: 84, endPoint x: 705, endPoint y: 124, distance: 45.3
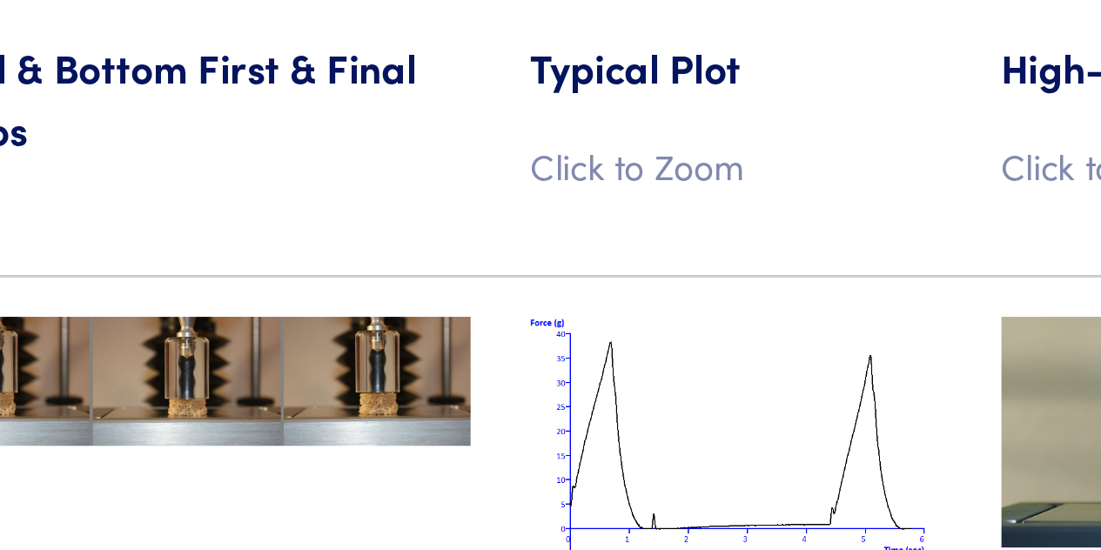
scroll to position [20175, 0]
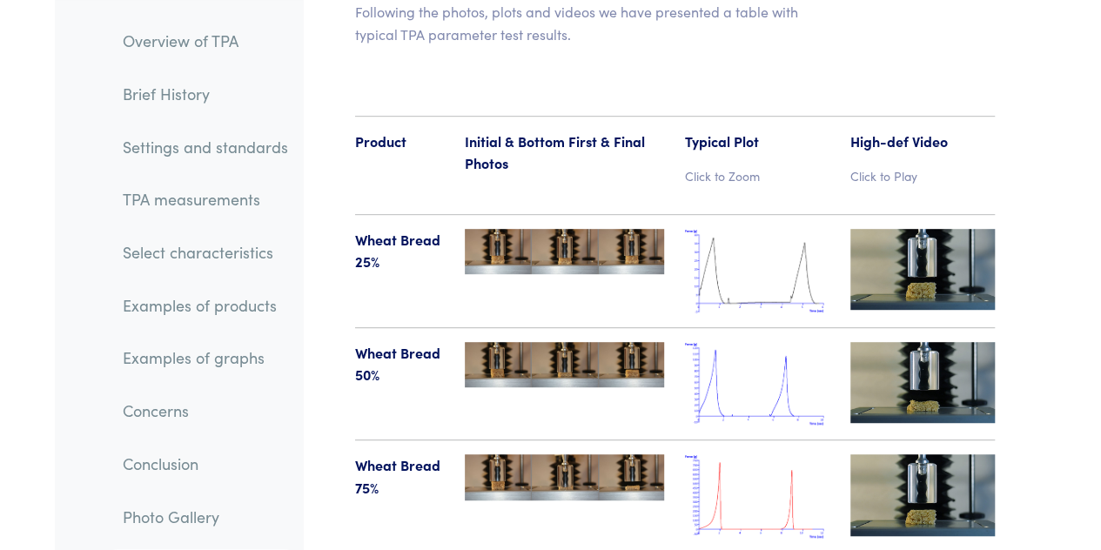
click at [189, 259] on link "Select characteristics" at bounding box center [205, 252] width 193 height 40
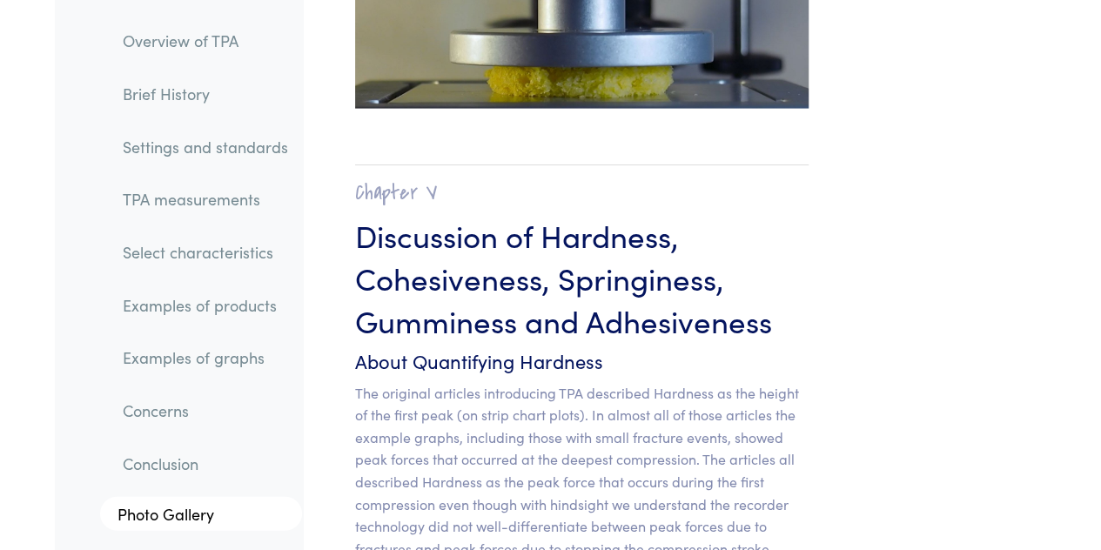
scroll to position [15072, 0]
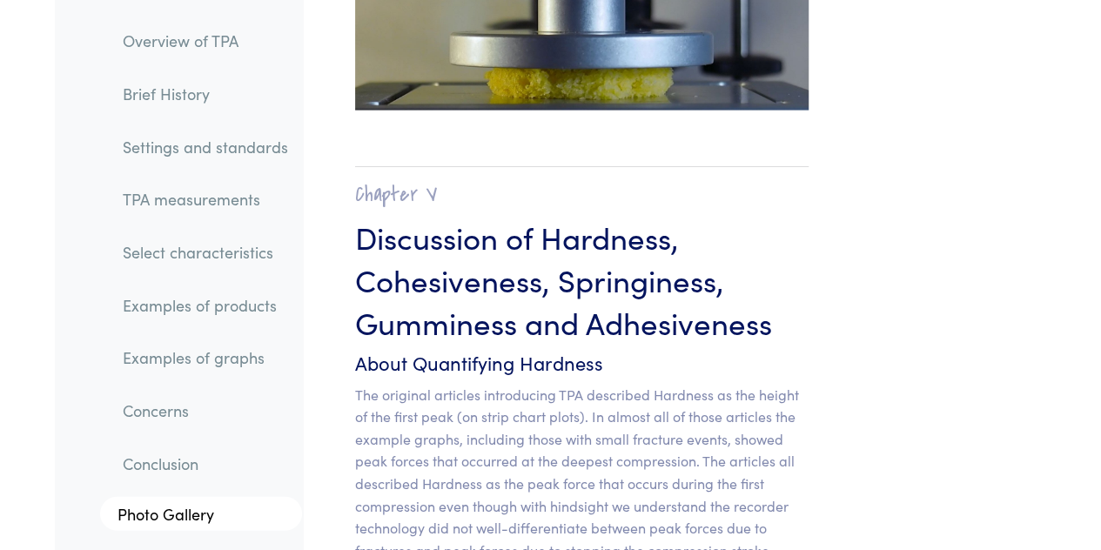
click at [212, 248] on link "Select characteristics" at bounding box center [205, 252] width 193 height 40
click at [185, 199] on link "TPA measurements" at bounding box center [205, 199] width 193 height 40
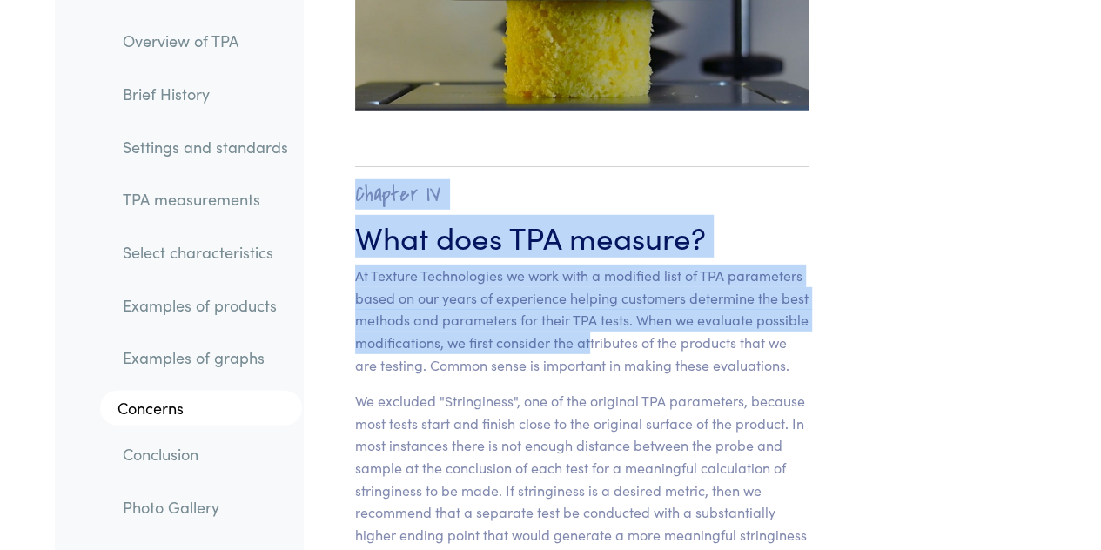
drag, startPoint x: 591, startPoint y: 206, endPoint x: 738, endPoint y: -76, distance: 318.2
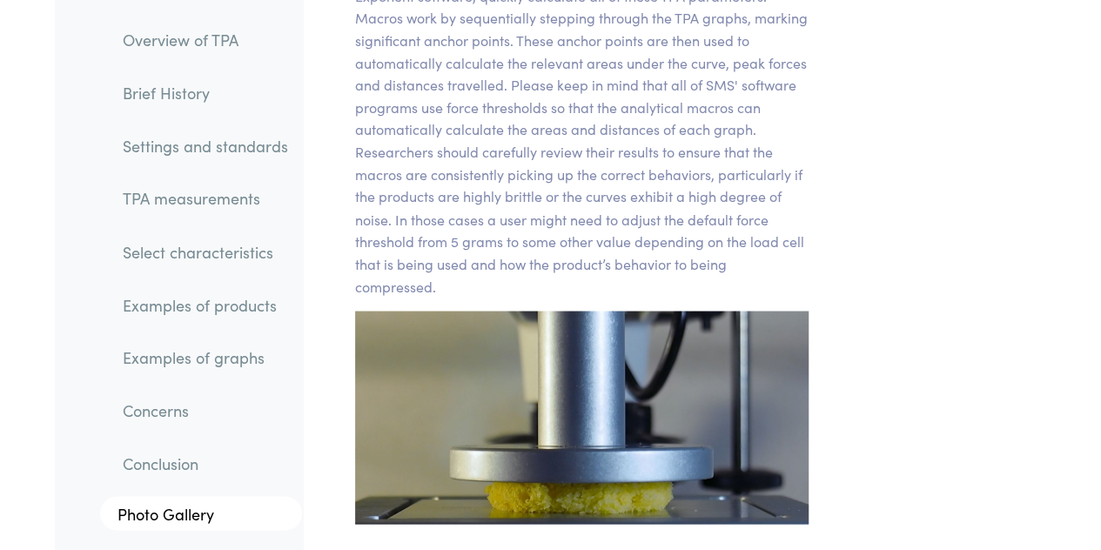
scroll to position [14664, 0]
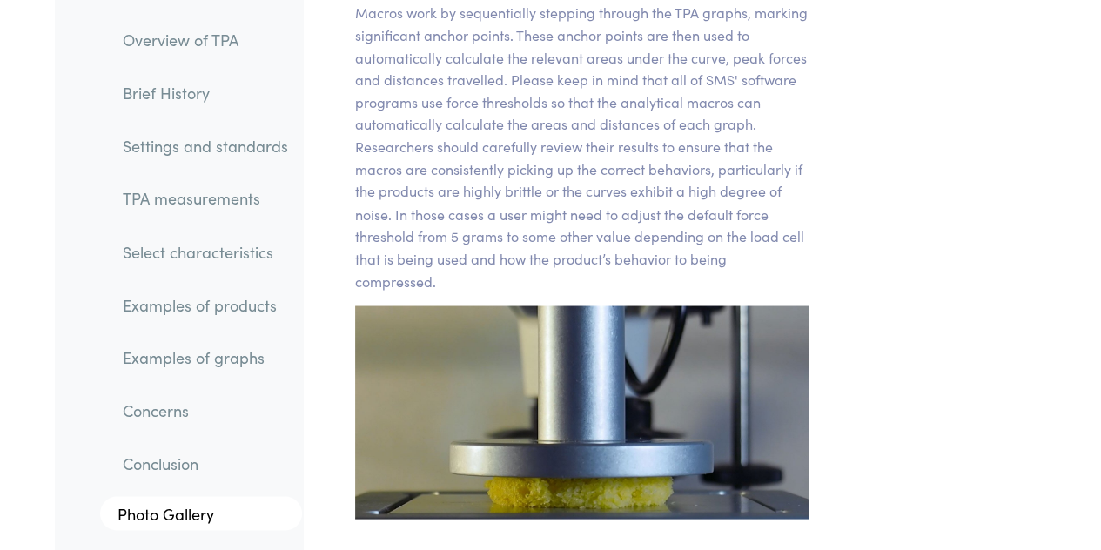
click at [240, 353] on link "Examples of graphs" at bounding box center [205, 358] width 193 height 40
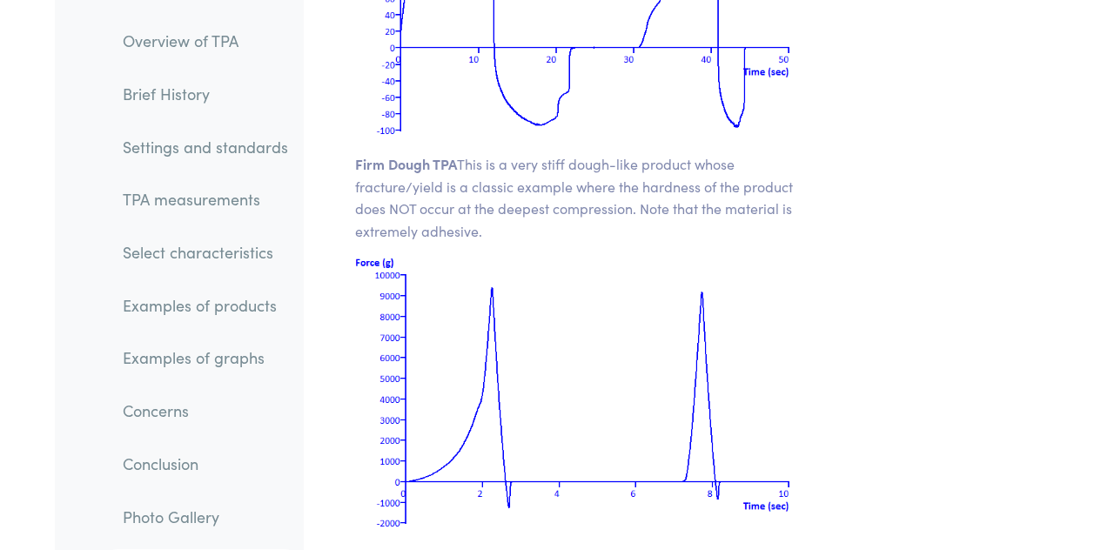
scroll to position [26303, 0]
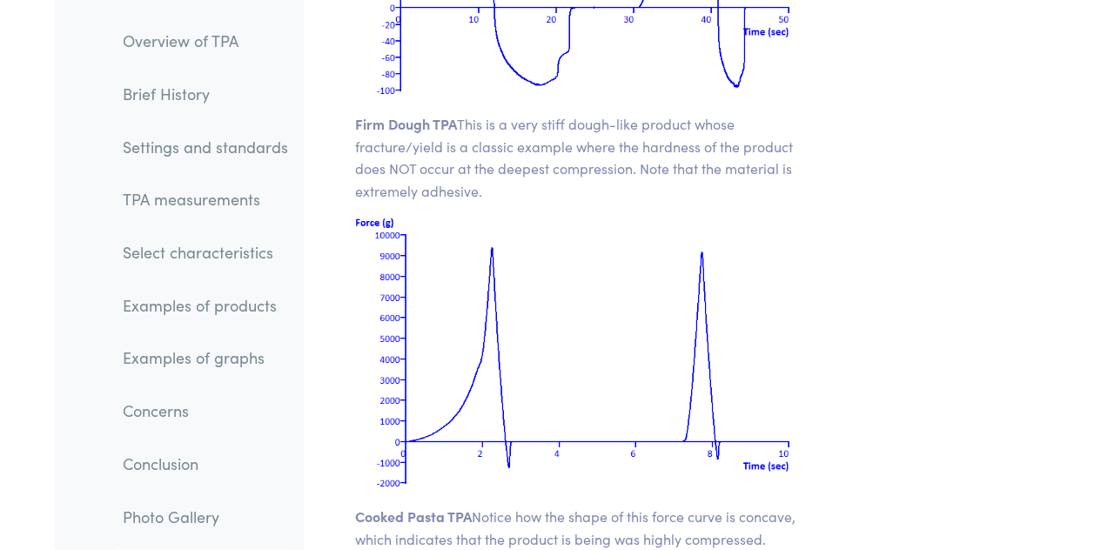
click at [228, 313] on link "Examples of products" at bounding box center [205, 306] width 193 height 40
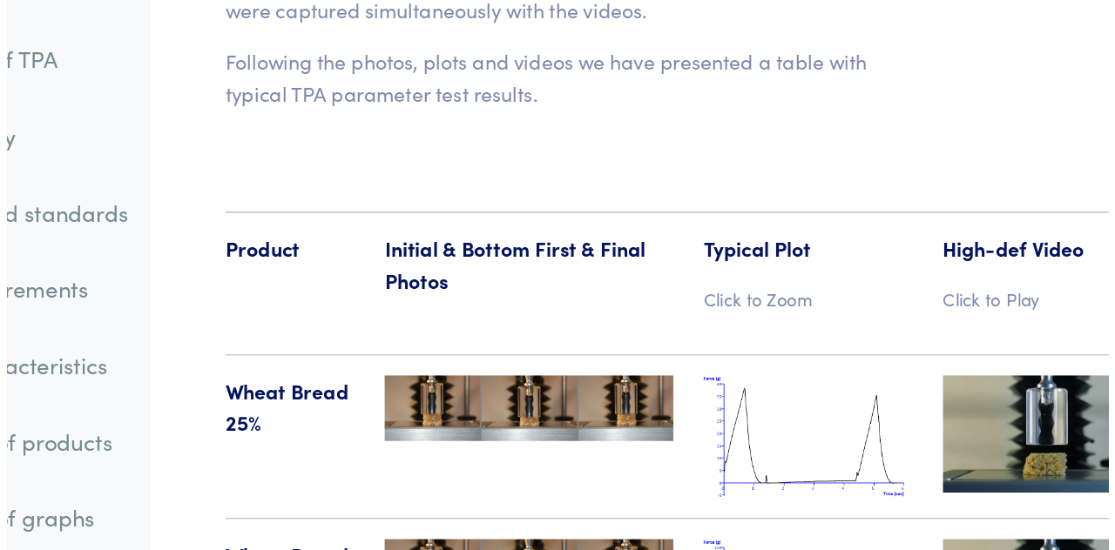
scroll to position [20144, 0]
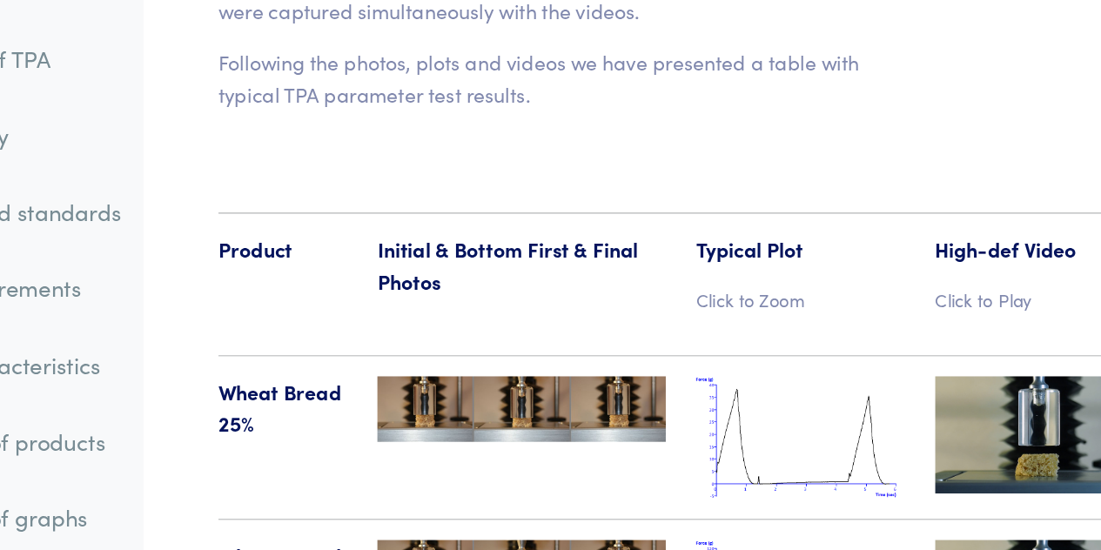
click at [758, 374] on img at bounding box center [757, 416] width 145 height 84
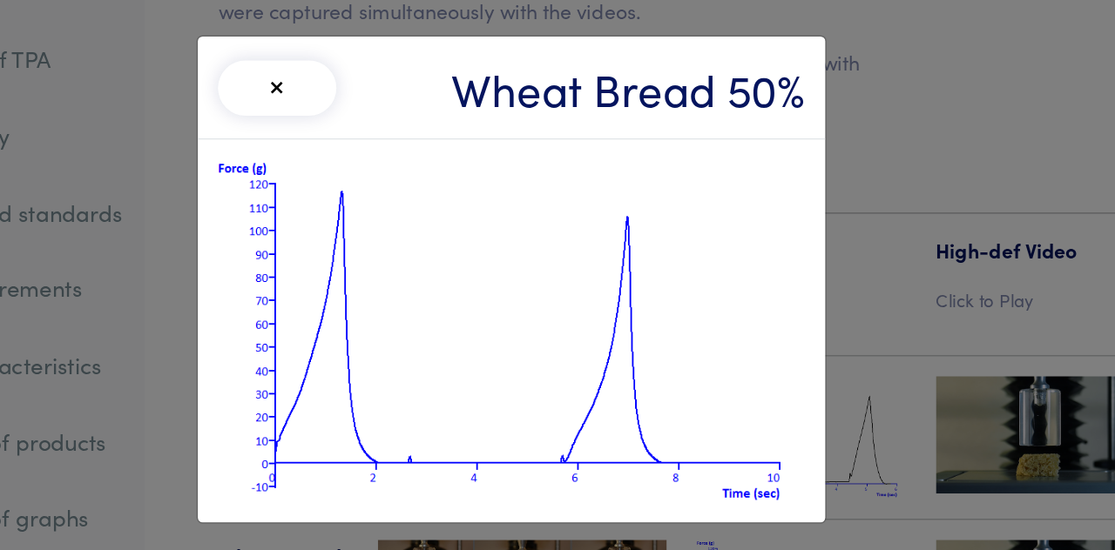
click at [372, 57] on button "×" at bounding box center [395, 61] width 82 height 38
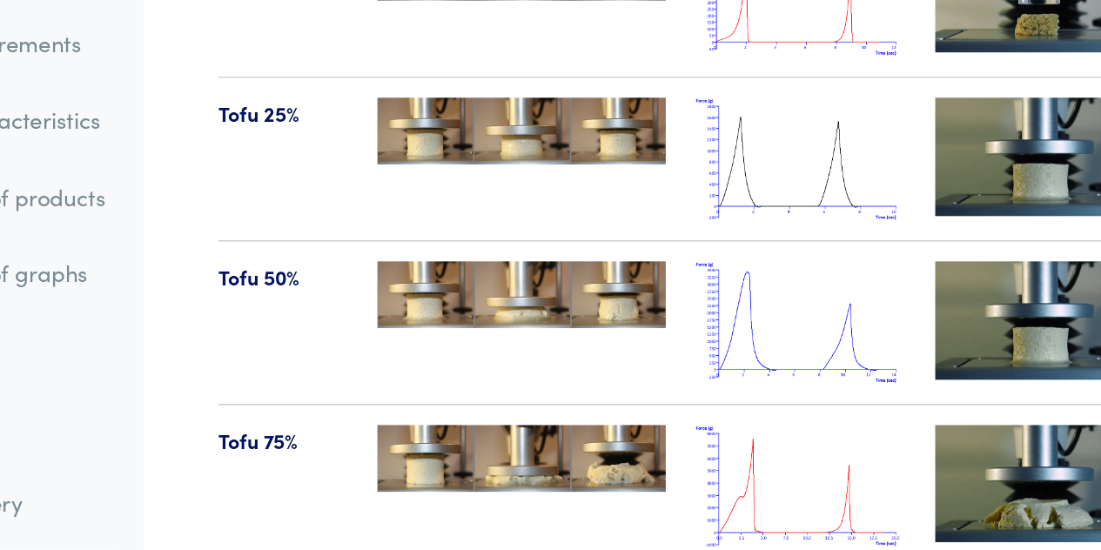
scroll to position [20527, 0]
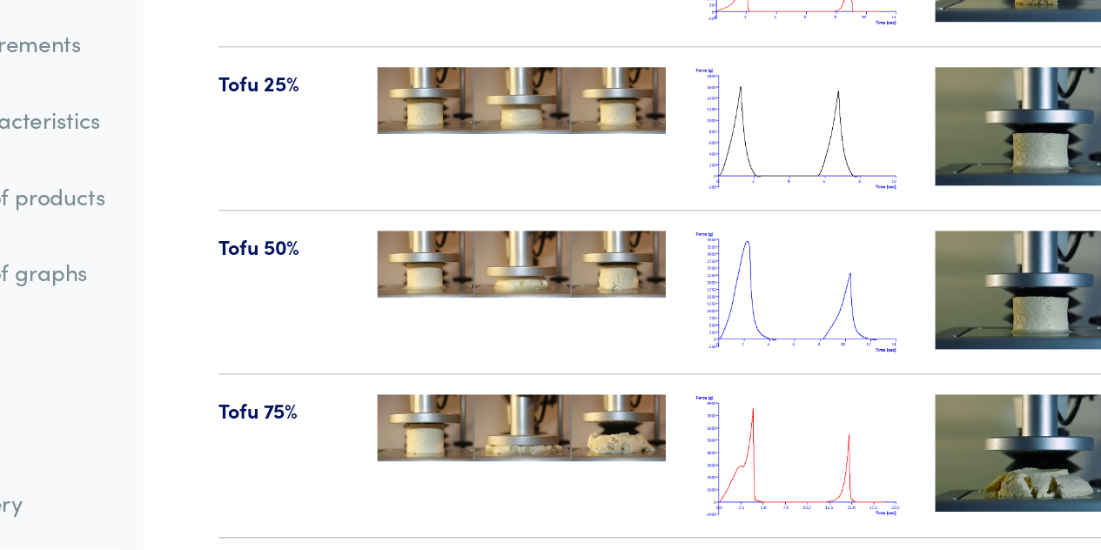
click at [730, 442] on img at bounding box center [757, 484] width 145 height 84
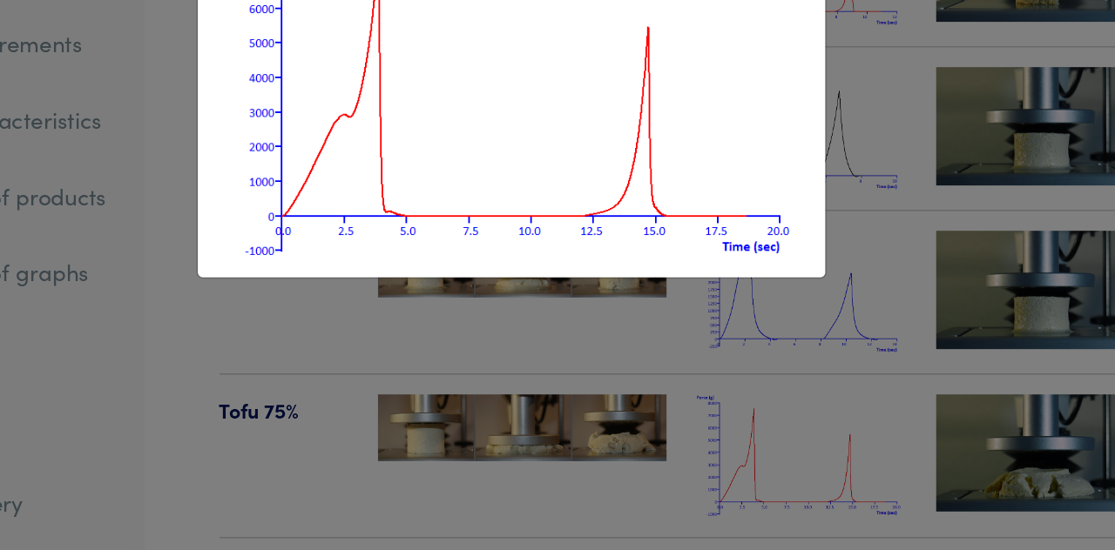
click at [745, 374] on div "× Tofu 75%" at bounding box center [557, 275] width 1115 height 550
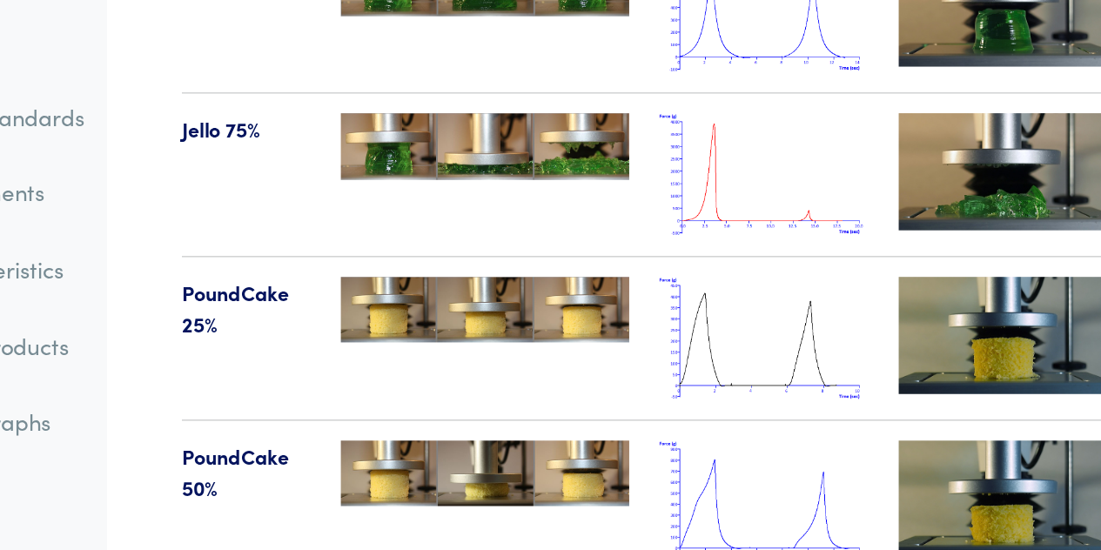
scroll to position [22181, 0]
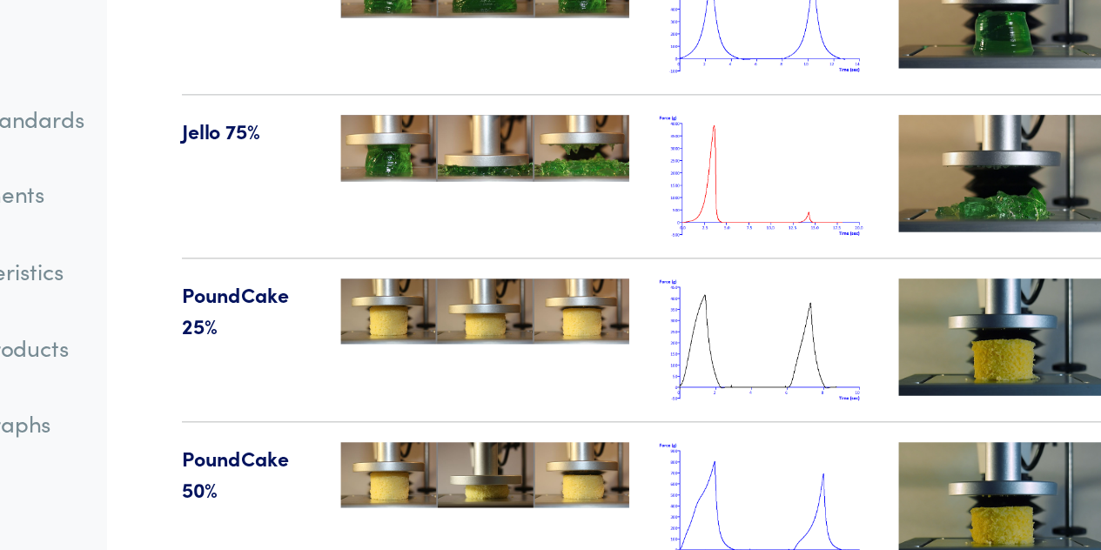
click at [757, 371] on img at bounding box center [757, 413] width 145 height 84
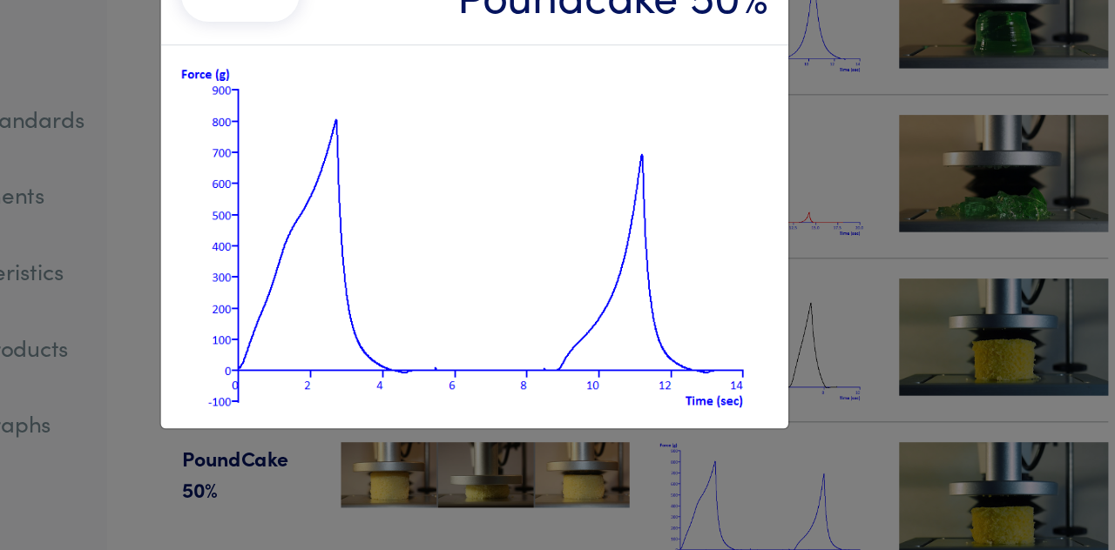
click at [303, 247] on div "× Poundcake 50%" at bounding box center [557, 275] width 1115 height 550
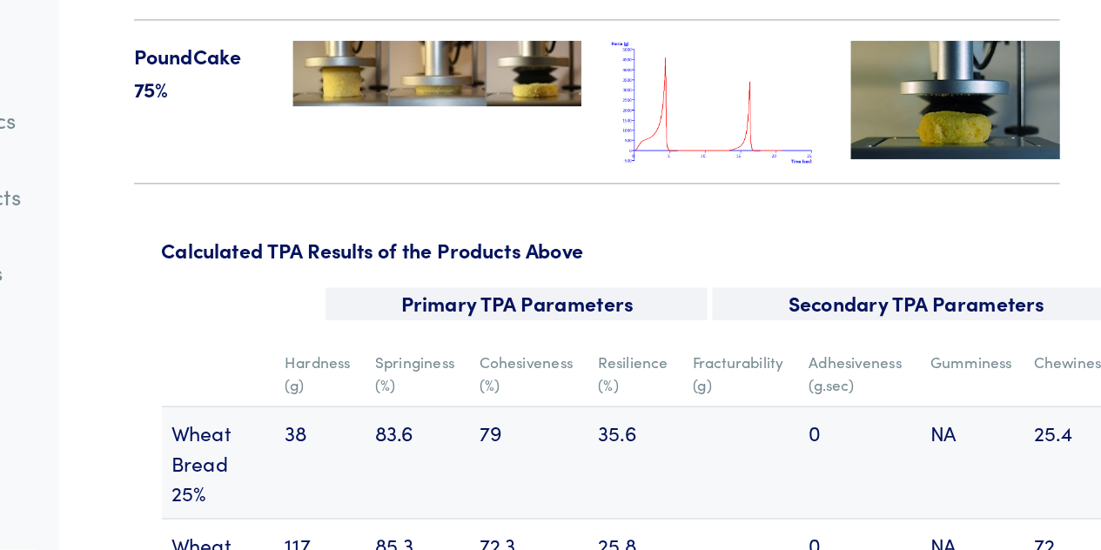
scroll to position [22469, 0]
